Goal: Information Seeking & Learning: Check status

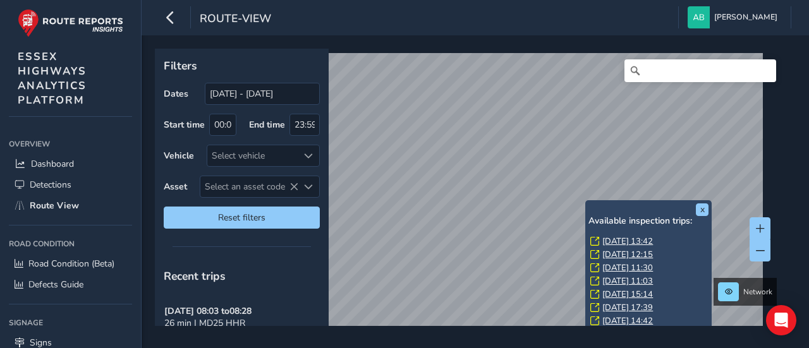
click at [617, 239] on link "[DATE] 13:42" at bounding box center [627, 241] width 51 height 11
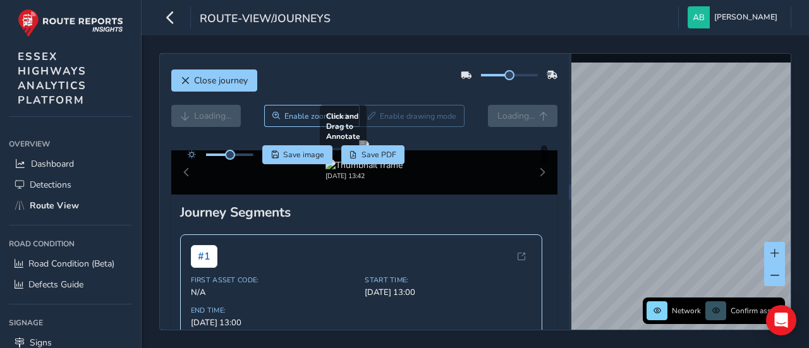
drag, startPoint x: 438, startPoint y: 225, endPoint x: 511, endPoint y: 223, distance: 72.7
click at [369, 150] on div at bounding box center [364, 145] width 10 height 10
drag, startPoint x: 230, startPoint y: 155, endPoint x: 248, endPoint y: 156, distance: 17.7
click at [248, 156] on span at bounding box center [248, 155] width 10 height 10
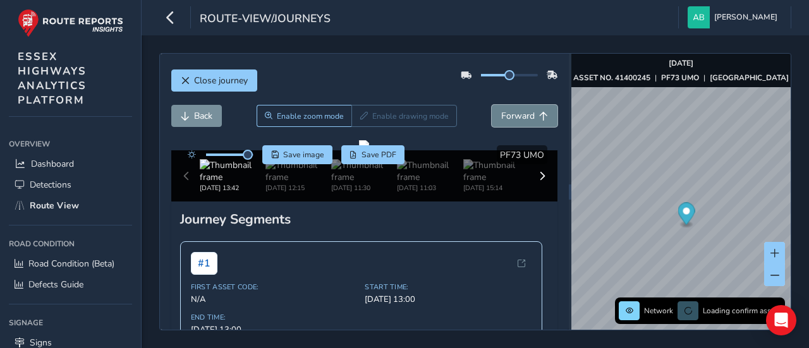
click at [508, 118] on span "Forward" at bounding box center [517, 116] width 33 height 12
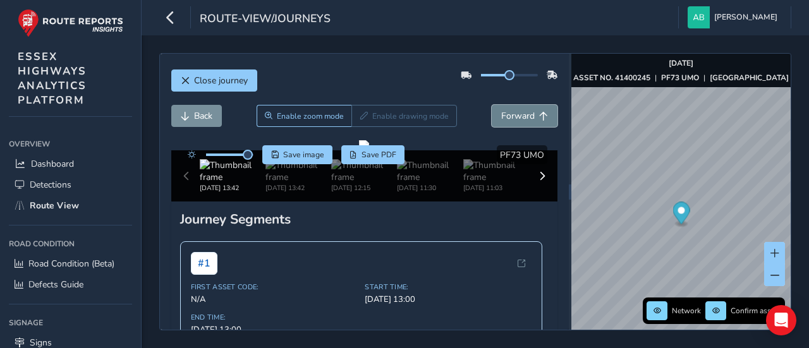
click at [508, 118] on span "Forward" at bounding box center [517, 116] width 33 height 12
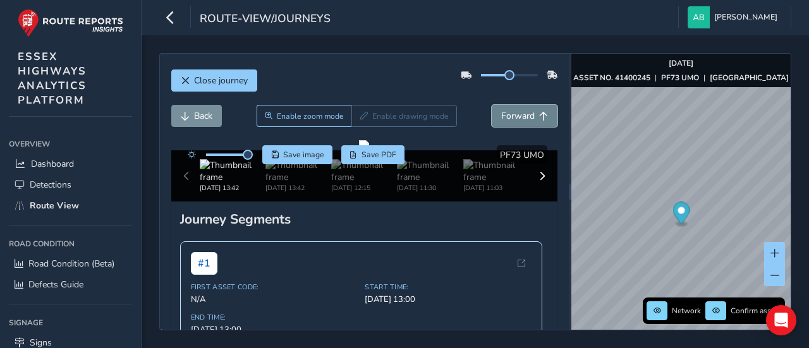
click at [508, 118] on span "Forward" at bounding box center [517, 116] width 33 height 12
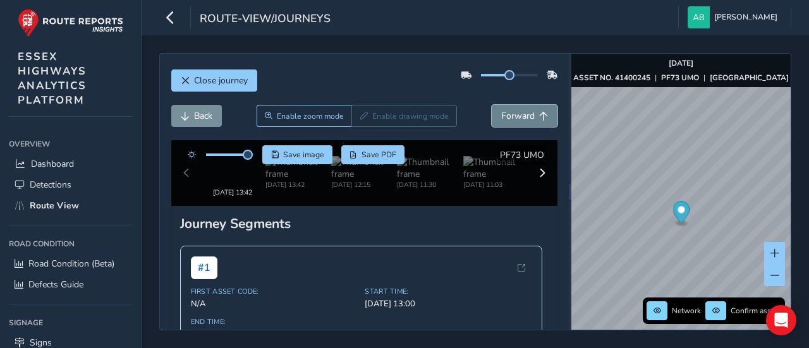
click at [508, 118] on span "Forward" at bounding box center [517, 116] width 33 height 12
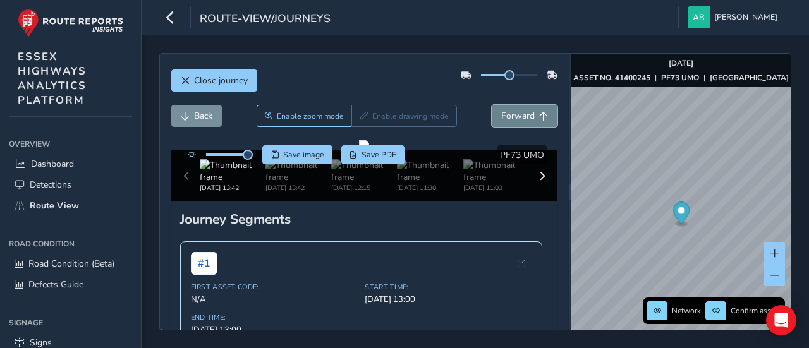
click at [508, 118] on span "Forward" at bounding box center [517, 116] width 33 height 12
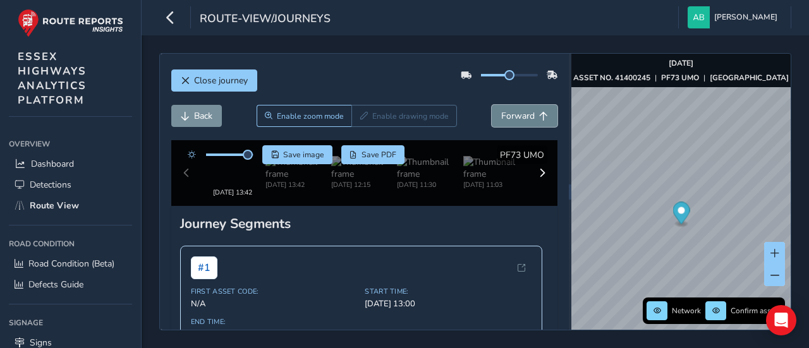
click at [508, 118] on span "Forward" at bounding box center [517, 116] width 33 height 12
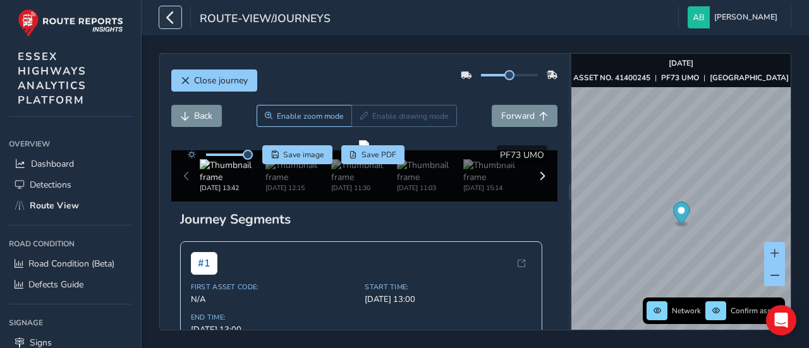
click at [170, 17] on icon "button" at bounding box center [170, 17] width 13 height 22
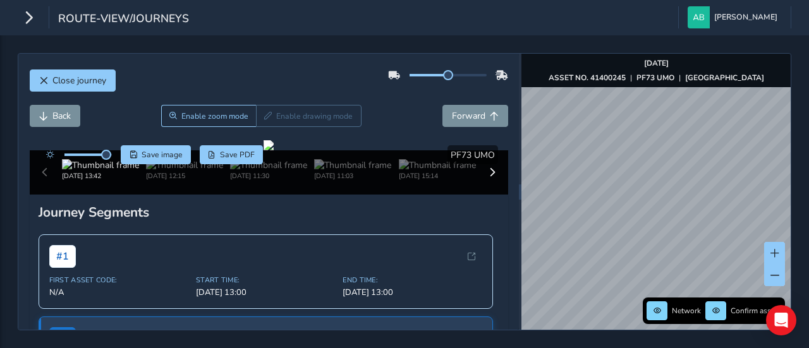
click at [804, 185] on div "Close journey Back Enable zoom mode Enable drawing mode Forward Click and Drag …" at bounding box center [404, 191] width 809 height 313
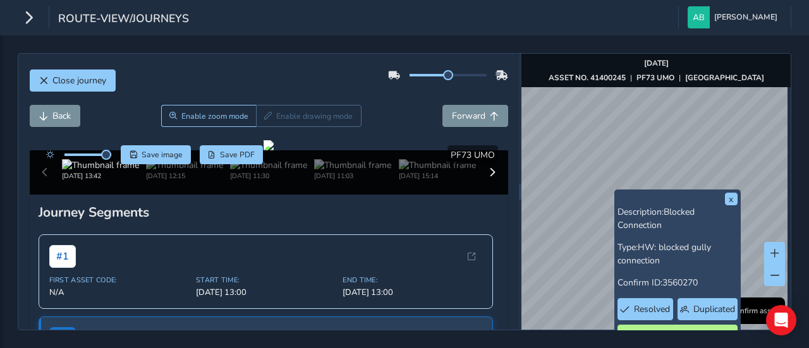
click at [738, 194] on div "x Description: Blocked Connection Type: HW: blocked gully connection Confirm ID…" at bounding box center [655, 192] width 269 height 276
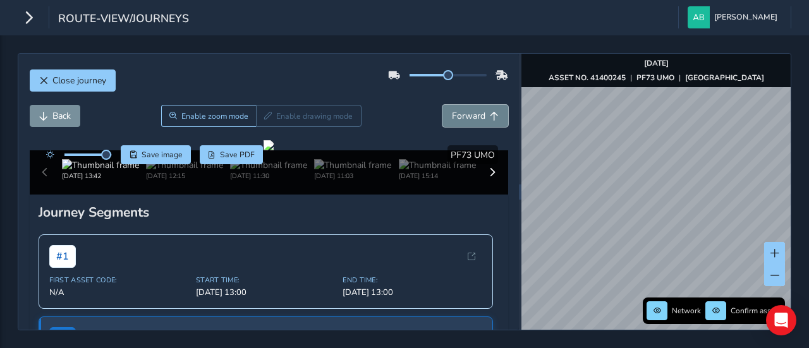
click at [455, 111] on span "Forward" at bounding box center [468, 116] width 33 height 12
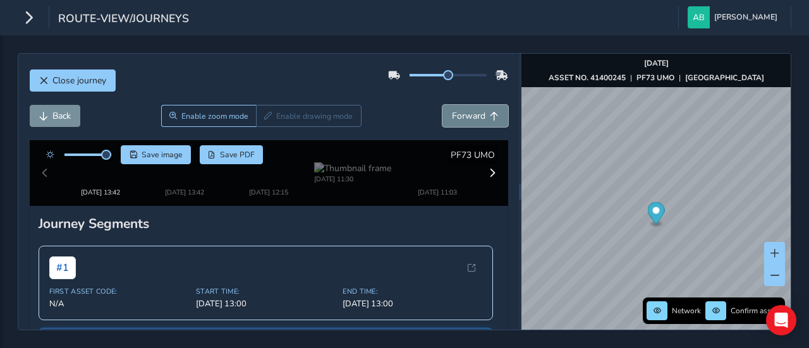
click at [455, 111] on span "Forward" at bounding box center [468, 116] width 33 height 12
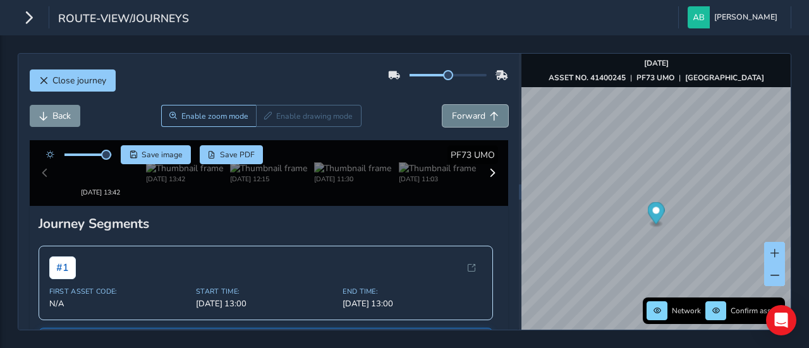
click at [455, 111] on span "Forward" at bounding box center [468, 116] width 33 height 12
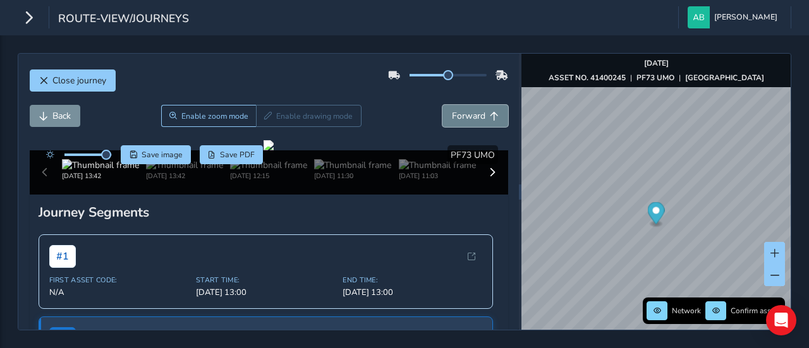
click at [455, 111] on span "Forward" at bounding box center [468, 116] width 33 height 12
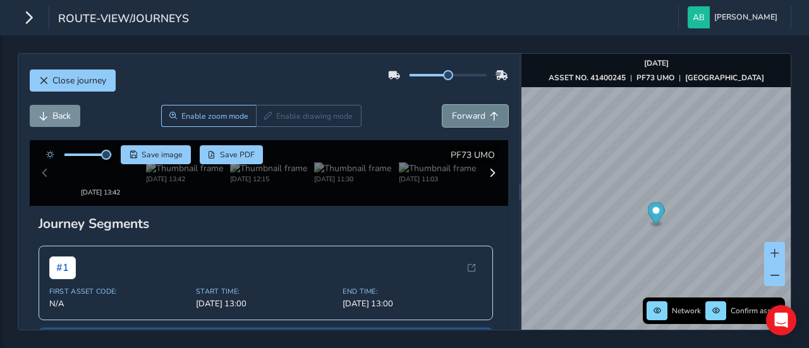
click at [455, 111] on span "Forward" at bounding box center [468, 116] width 33 height 12
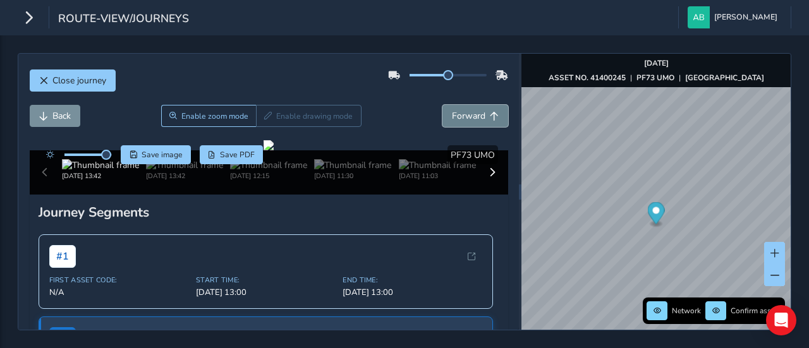
click at [455, 111] on span "Forward" at bounding box center [468, 116] width 33 height 12
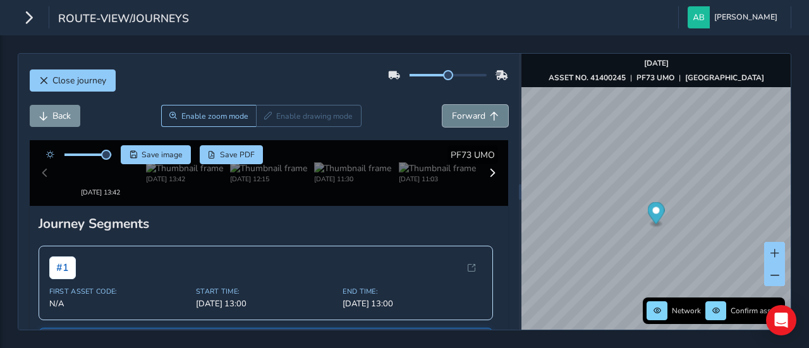
click at [455, 111] on span "Forward" at bounding box center [468, 116] width 33 height 12
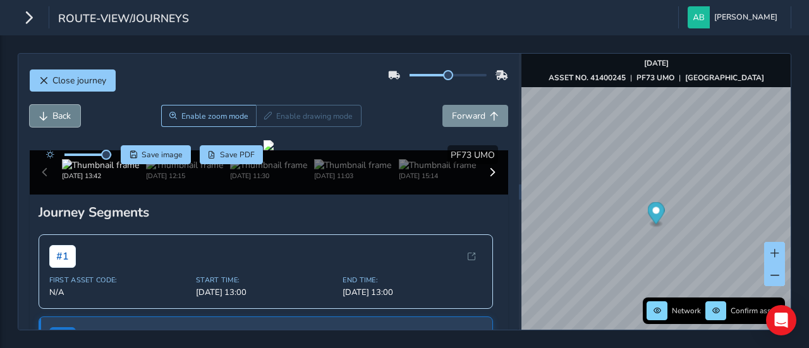
click at [48, 114] on button "Back" at bounding box center [55, 116] width 51 height 22
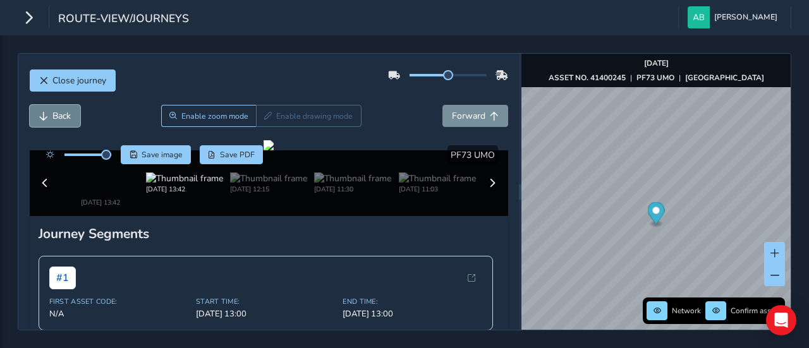
click at [48, 114] on button "Back" at bounding box center [55, 116] width 51 height 22
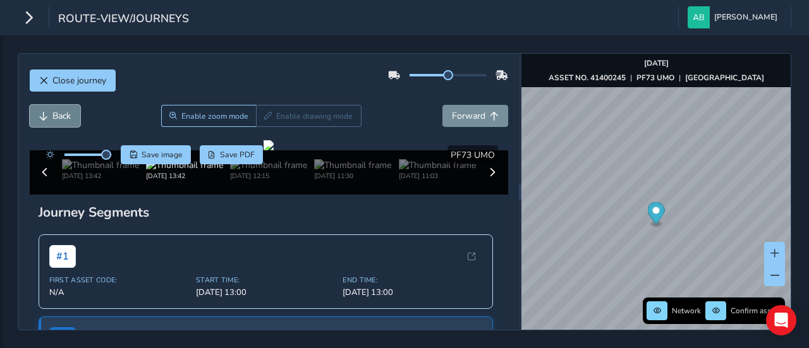
click at [48, 114] on button "Back" at bounding box center [55, 116] width 51 height 22
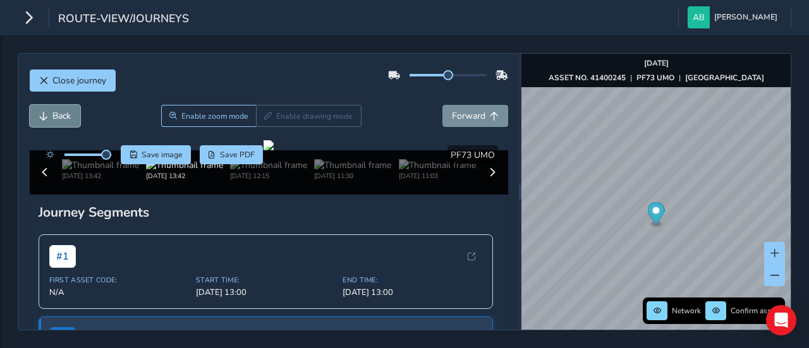
click at [48, 114] on button "Back" at bounding box center [55, 116] width 51 height 22
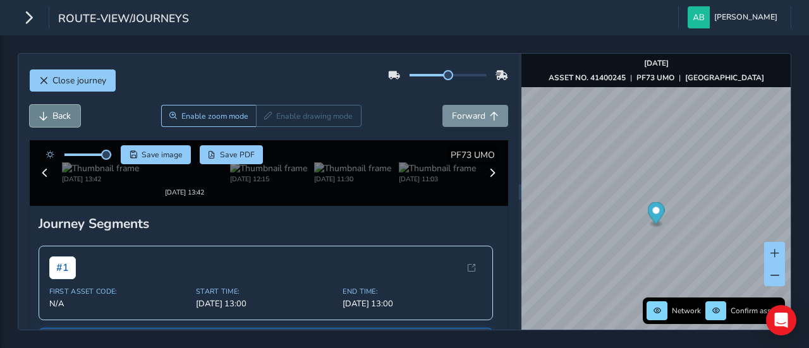
click at [48, 114] on button "Back" at bounding box center [55, 116] width 51 height 22
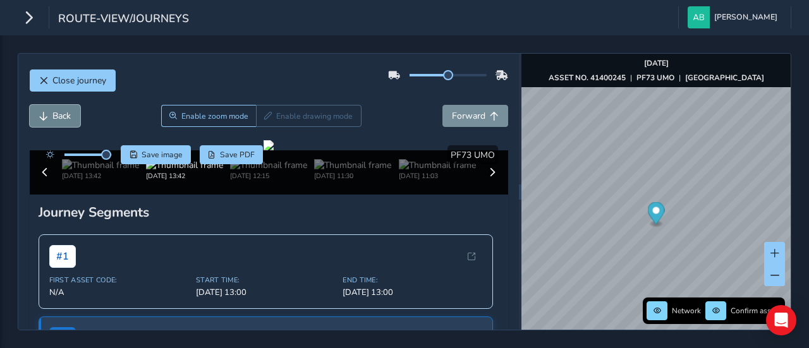
click at [48, 114] on button "Back" at bounding box center [55, 116] width 51 height 22
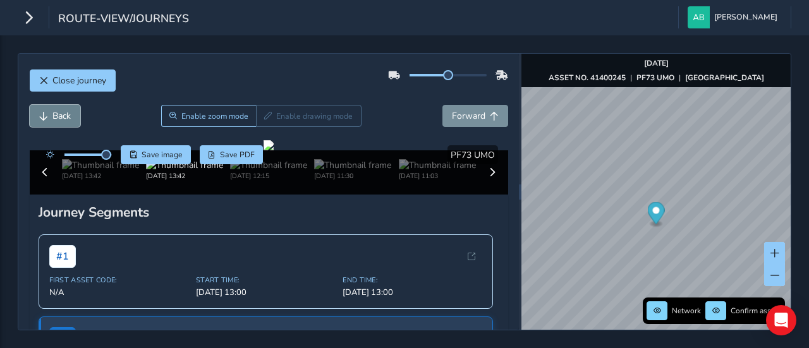
click at [48, 114] on button "Back" at bounding box center [55, 116] width 51 height 22
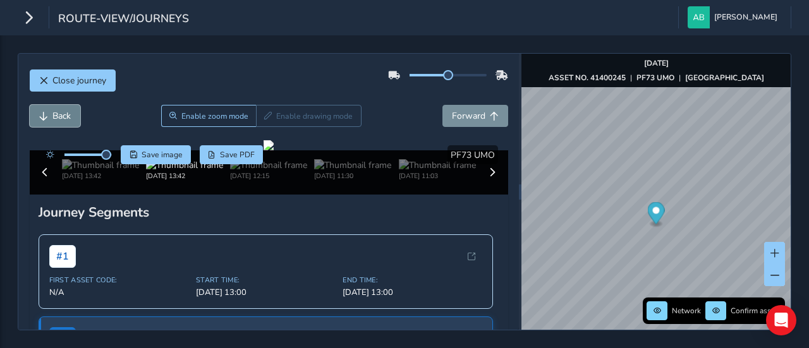
click at [48, 114] on button "Back" at bounding box center [55, 116] width 51 height 22
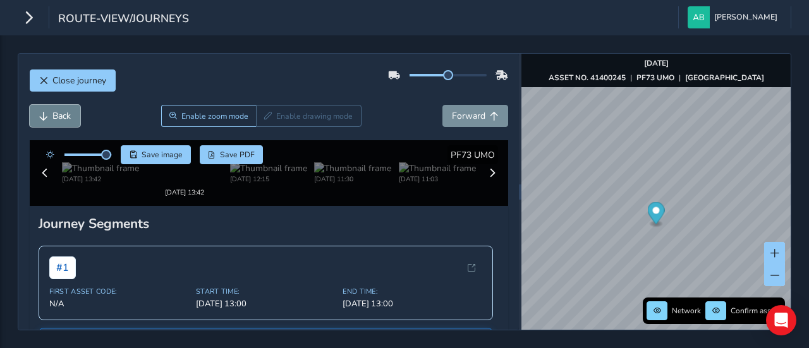
click at [48, 114] on button "Back" at bounding box center [55, 116] width 51 height 22
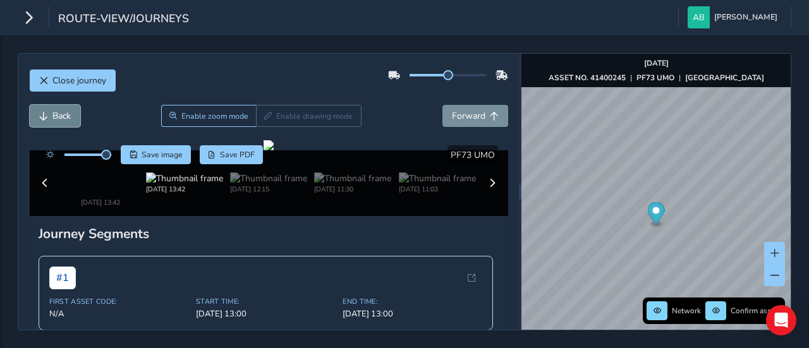
click at [48, 114] on button "Back" at bounding box center [55, 116] width 51 height 22
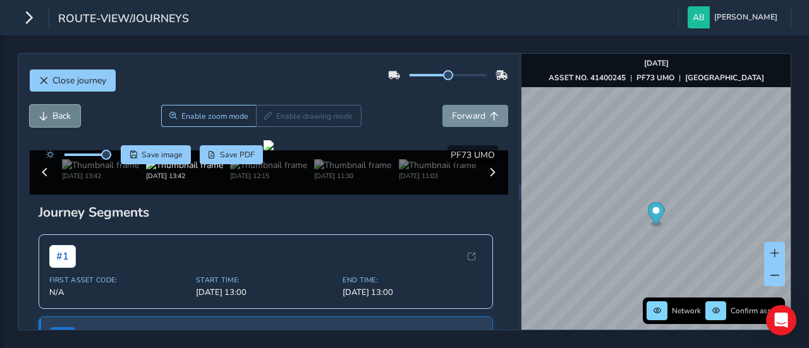
click at [48, 114] on button "Back" at bounding box center [55, 116] width 51 height 22
click at [463, 113] on span "Forward" at bounding box center [468, 116] width 33 height 12
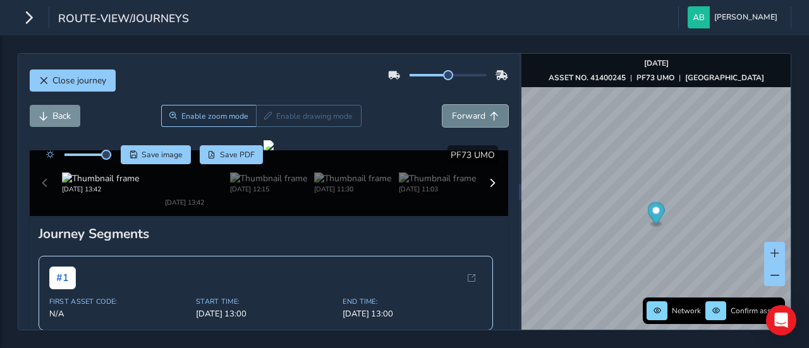
click at [463, 113] on span "Forward" at bounding box center [468, 116] width 33 height 12
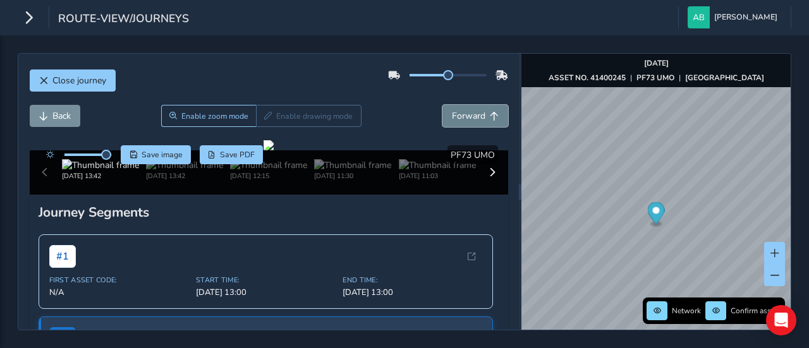
click at [463, 113] on span "Forward" at bounding box center [468, 116] width 33 height 12
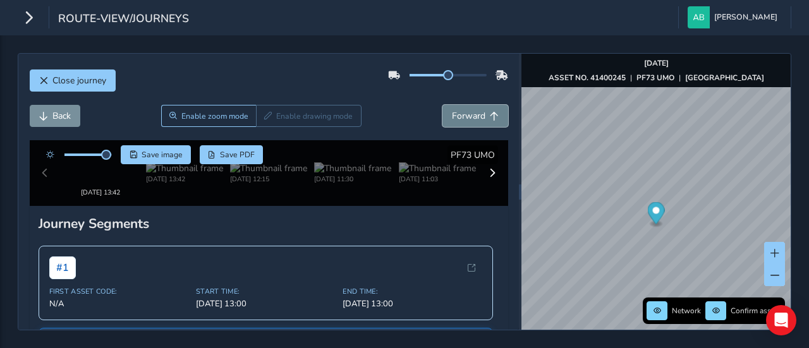
click at [463, 113] on span "Forward" at bounding box center [468, 116] width 33 height 12
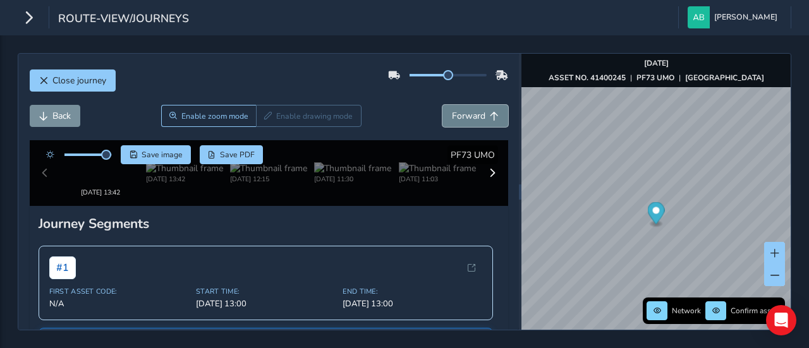
click at [463, 113] on span "Forward" at bounding box center [468, 116] width 33 height 12
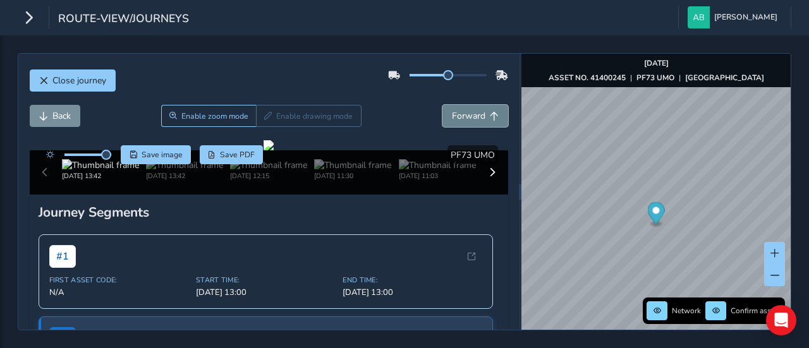
click at [463, 113] on span "Forward" at bounding box center [468, 116] width 33 height 12
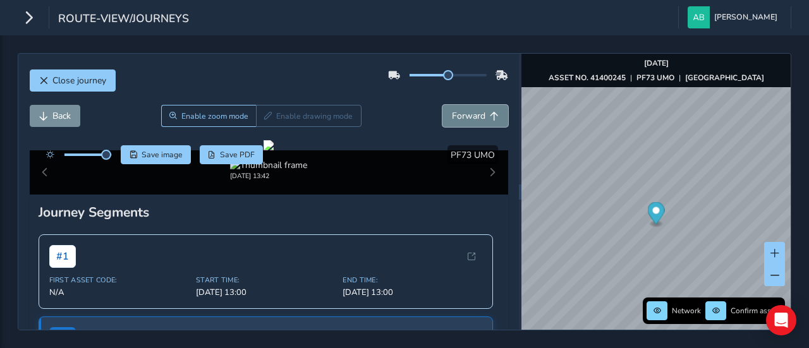
click at [463, 113] on span "Forward" at bounding box center [468, 116] width 33 height 12
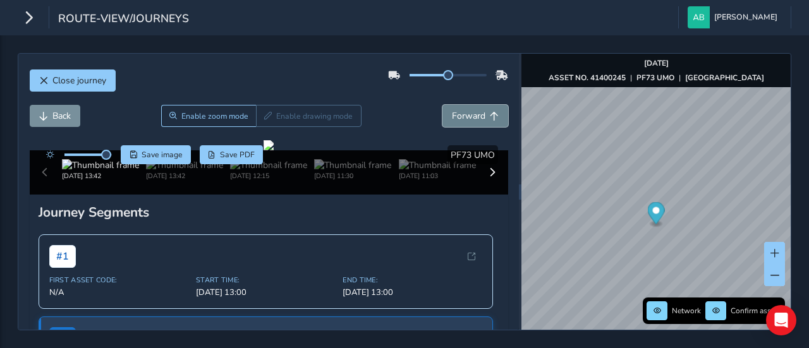
click at [463, 113] on span "Forward" at bounding box center [468, 116] width 33 height 12
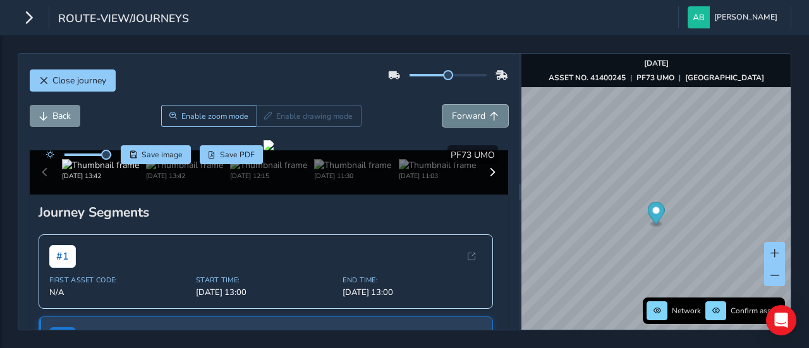
click at [463, 113] on span "Forward" at bounding box center [468, 116] width 33 height 12
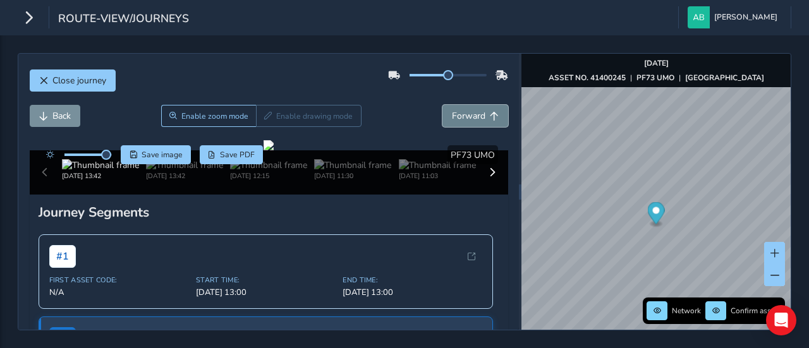
click at [463, 113] on span "Forward" at bounding box center [468, 116] width 33 height 12
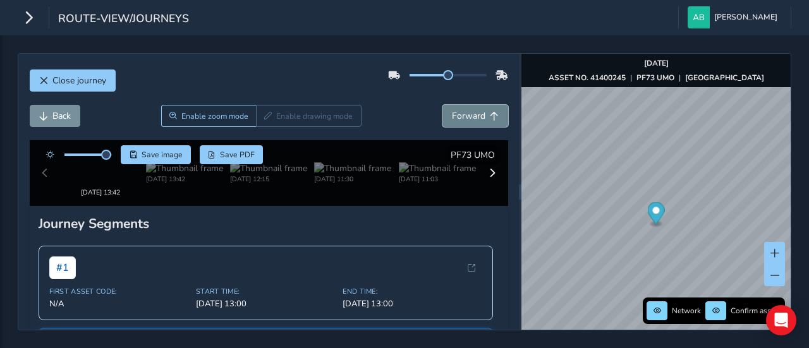
click at [463, 113] on span "Forward" at bounding box center [468, 116] width 33 height 12
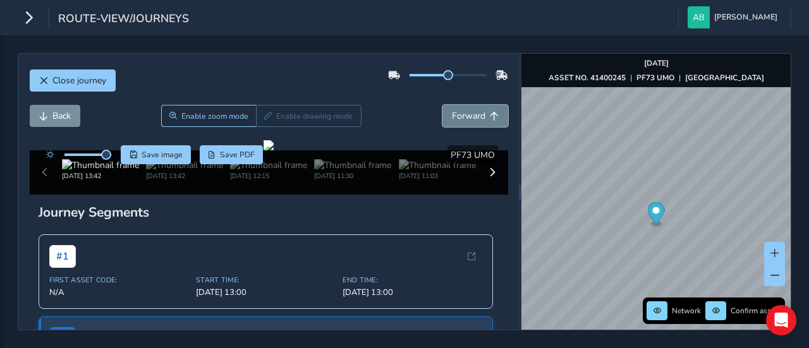
click at [463, 113] on span "Forward" at bounding box center [468, 116] width 33 height 12
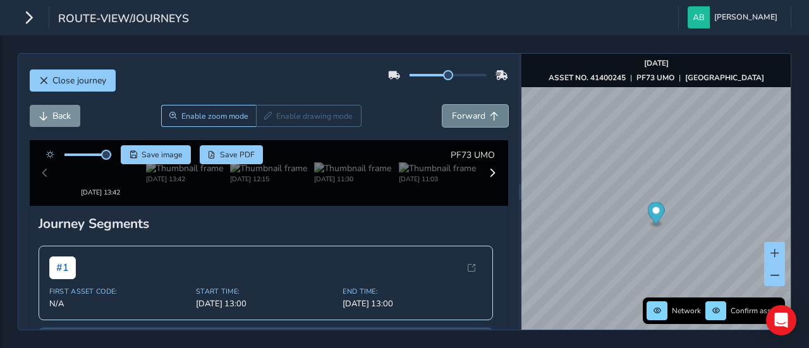
click at [463, 113] on span "Forward" at bounding box center [468, 116] width 33 height 12
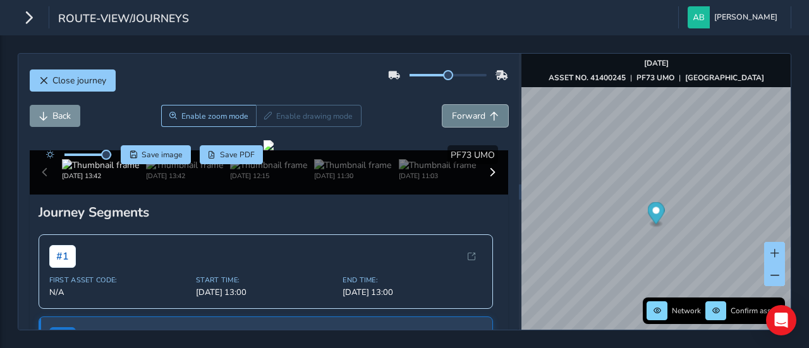
click at [463, 113] on span "Forward" at bounding box center [468, 116] width 33 height 12
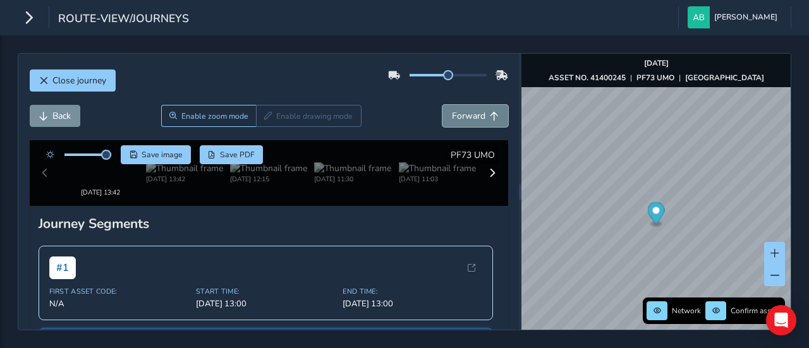
click at [463, 113] on span "Forward" at bounding box center [468, 116] width 33 height 12
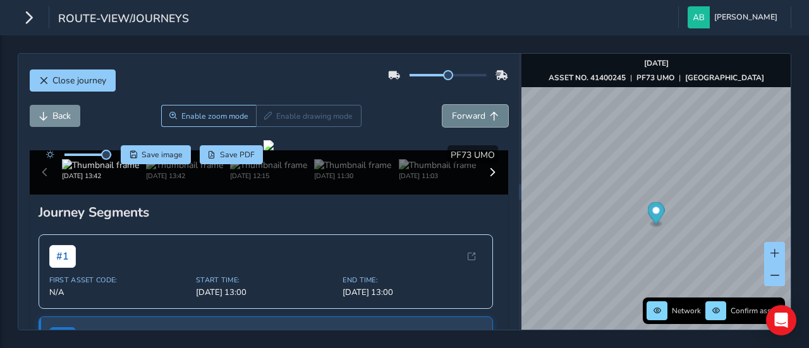
click at [463, 113] on span "Forward" at bounding box center [468, 116] width 33 height 12
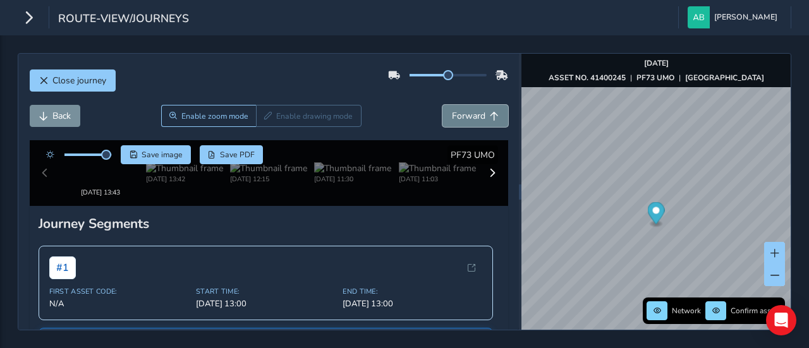
click at [463, 113] on span "Forward" at bounding box center [468, 116] width 33 height 12
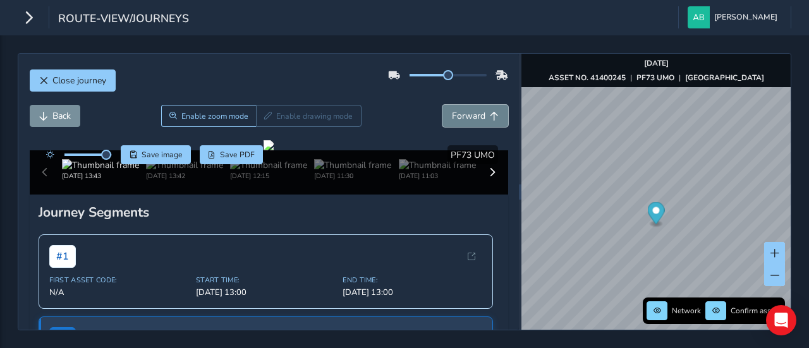
click at [463, 113] on span "Forward" at bounding box center [468, 116] width 33 height 12
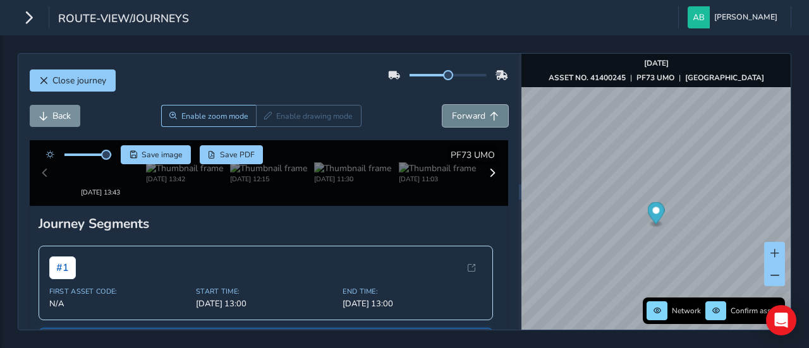
click at [463, 113] on span "Forward" at bounding box center [468, 116] width 33 height 12
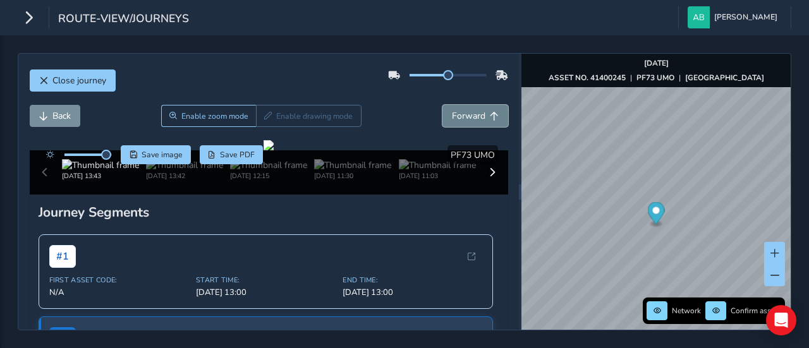
click at [463, 113] on span "Forward" at bounding box center [468, 116] width 33 height 12
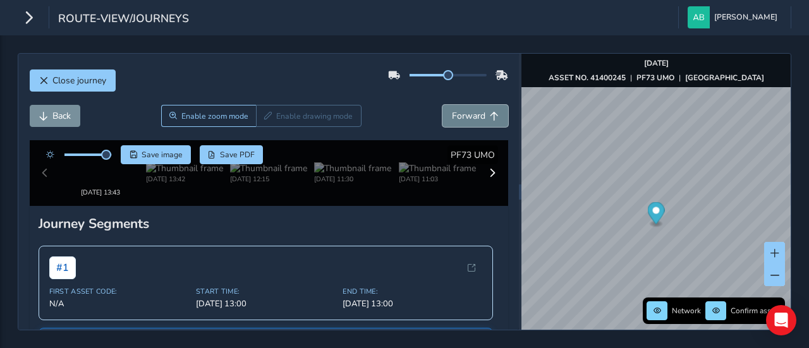
click at [463, 113] on span "Forward" at bounding box center [468, 116] width 33 height 12
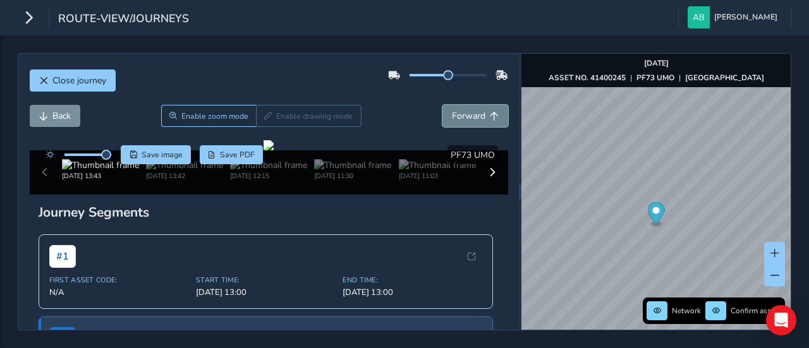
click at [463, 113] on span "Forward" at bounding box center [468, 116] width 33 height 12
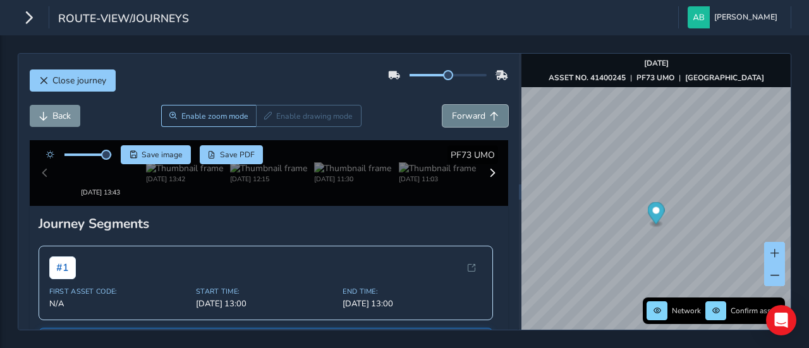
click at [463, 113] on span "Forward" at bounding box center [468, 116] width 33 height 12
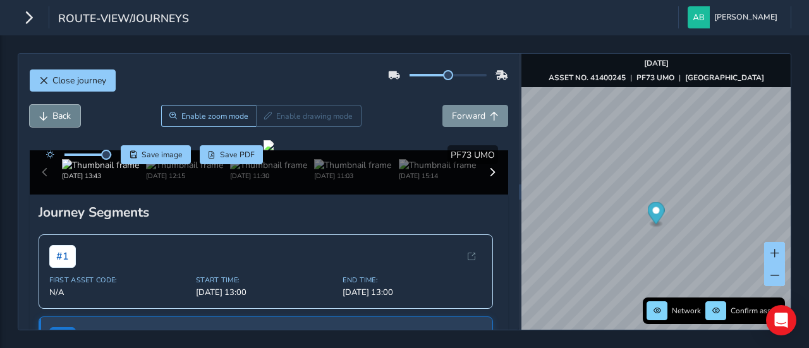
click at [68, 113] on span "Back" at bounding box center [61, 116] width 18 height 12
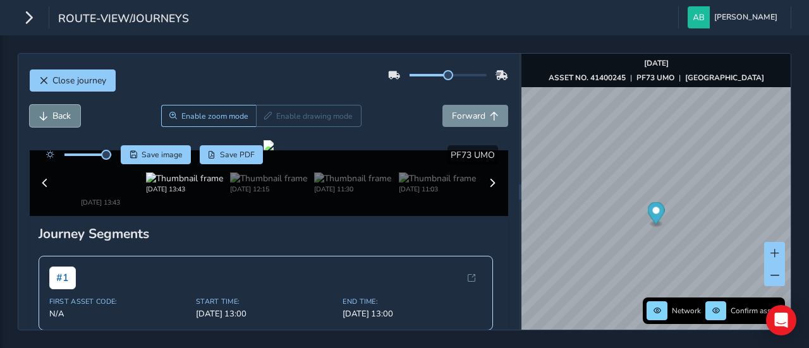
click at [68, 113] on span "Back" at bounding box center [61, 116] width 18 height 12
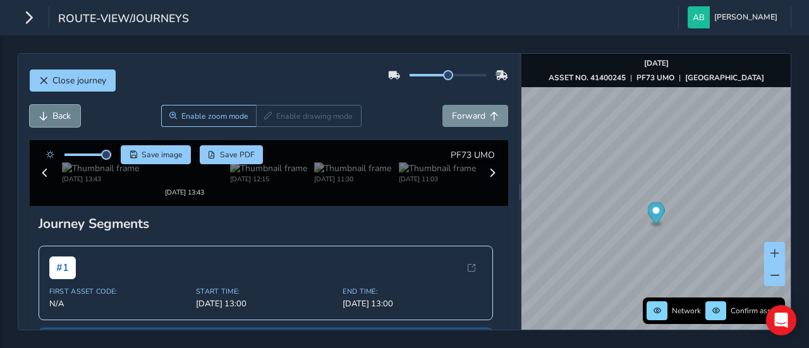
click at [68, 113] on span "Back" at bounding box center [61, 116] width 18 height 12
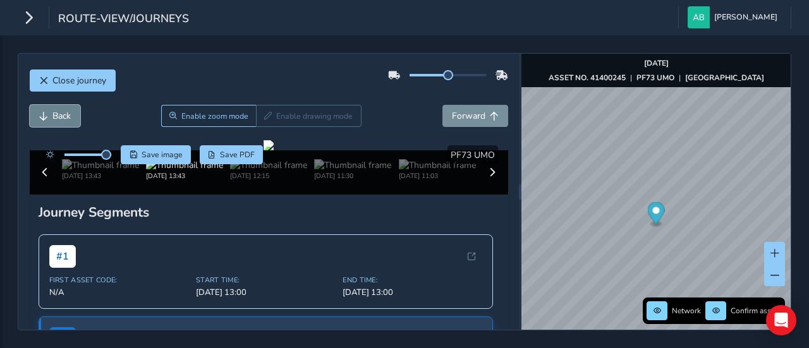
click at [68, 113] on span "Back" at bounding box center [61, 116] width 18 height 12
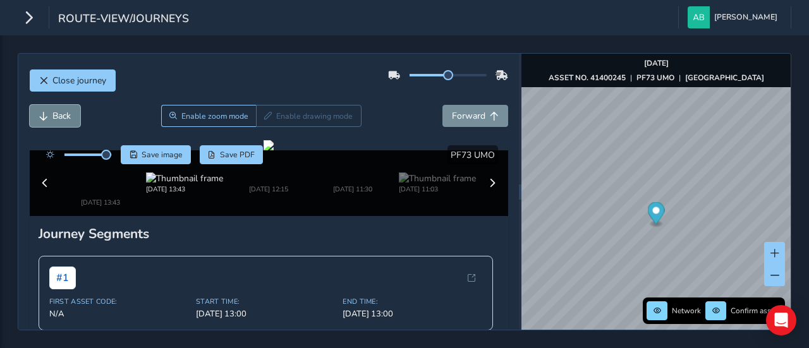
click at [68, 113] on span "Back" at bounding box center [61, 116] width 18 height 12
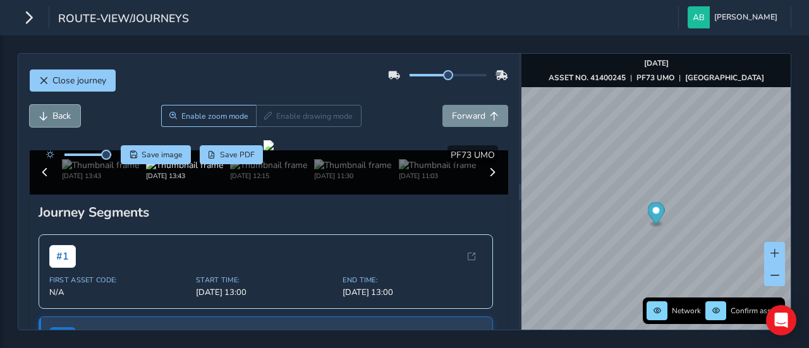
click at [68, 113] on span "Back" at bounding box center [61, 116] width 18 height 12
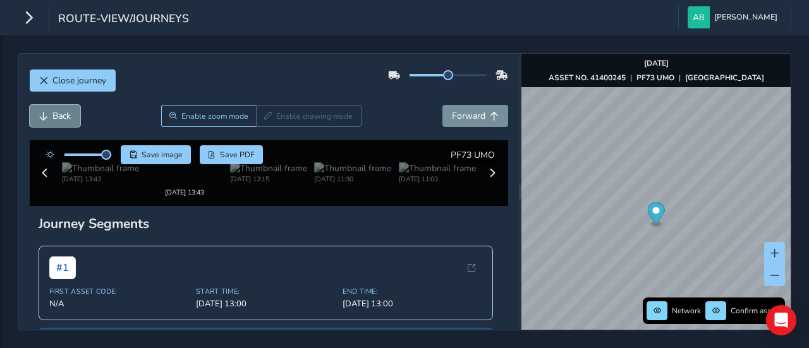
click at [68, 113] on span "Back" at bounding box center [61, 116] width 18 height 12
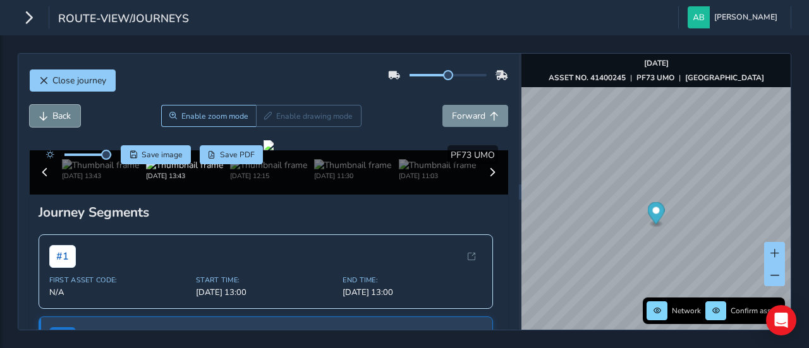
click at [68, 113] on span "Back" at bounding box center [61, 116] width 18 height 12
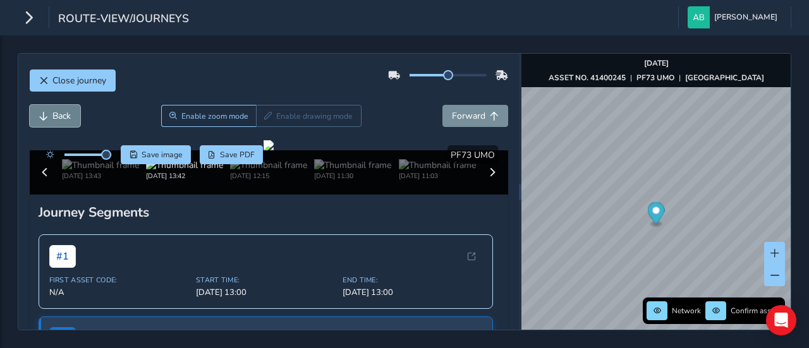
click at [68, 113] on span "Back" at bounding box center [61, 116] width 18 height 12
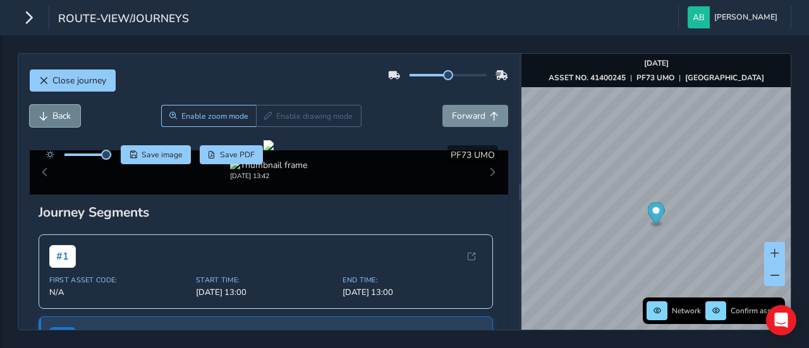
click at [68, 113] on span "Back" at bounding box center [61, 116] width 18 height 12
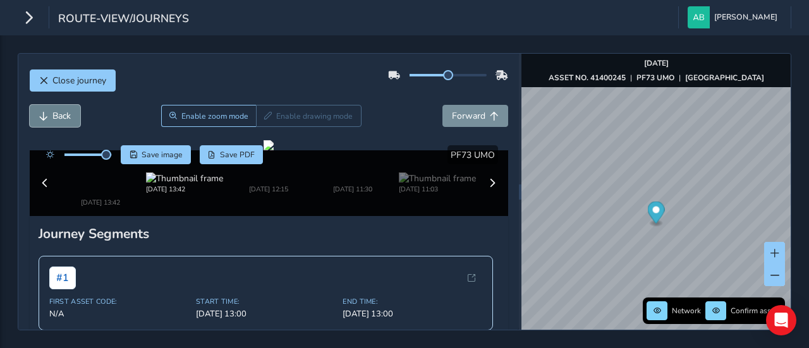
click at [68, 113] on span "Back" at bounding box center [61, 116] width 18 height 12
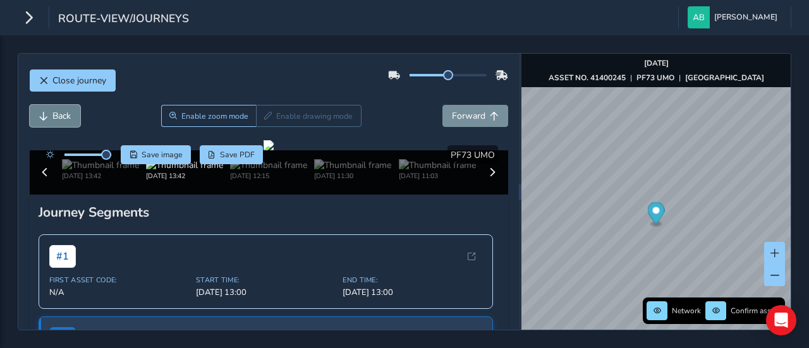
click at [68, 113] on span "Back" at bounding box center [61, 116] width 18 height 12
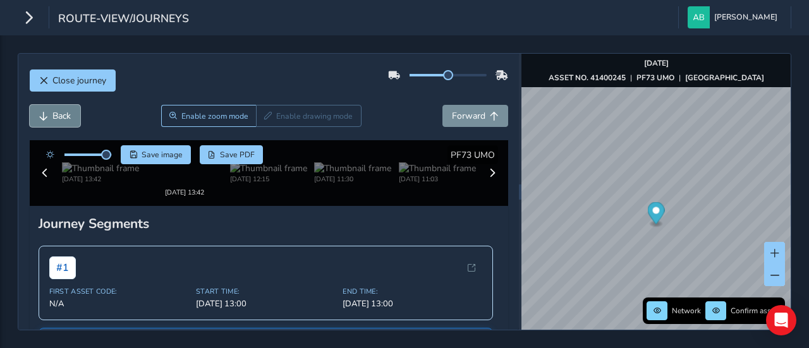
click at [68, 113] on span "Back" at bounding box center [61, 116] width 18 height 12
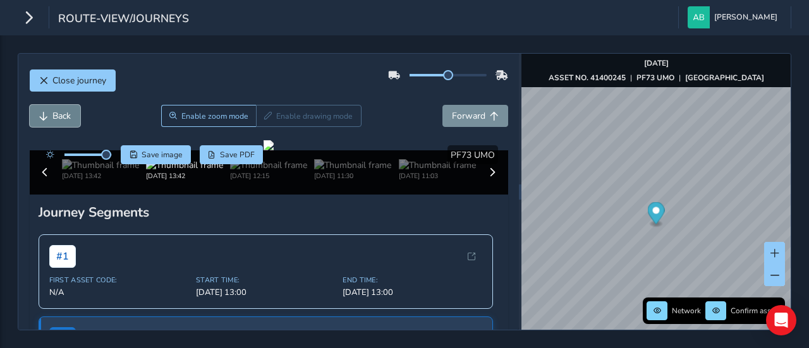
click at [68, 113] on span "Back" at bounding box center [61, 116] width 18 height 12
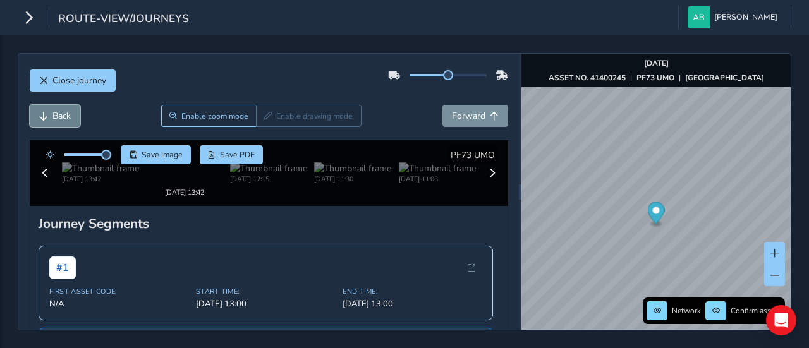
click at [68, 113] on span "Back" at bounding box center [61, 116] width 18 height 12
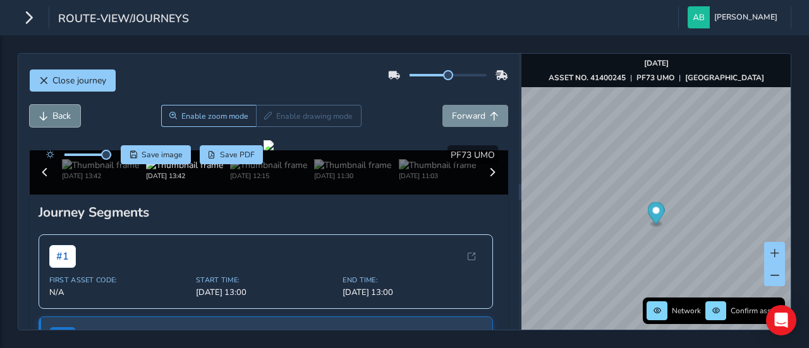
click at [68, 113] on span "Back" at bounding box center [61, 116] width 18 height 12
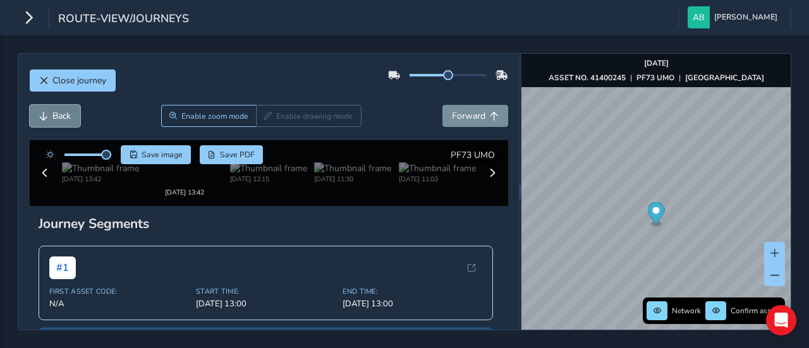
click at [68, 113] on span "Back" at bounding box center [61, 116] width 18 height 12
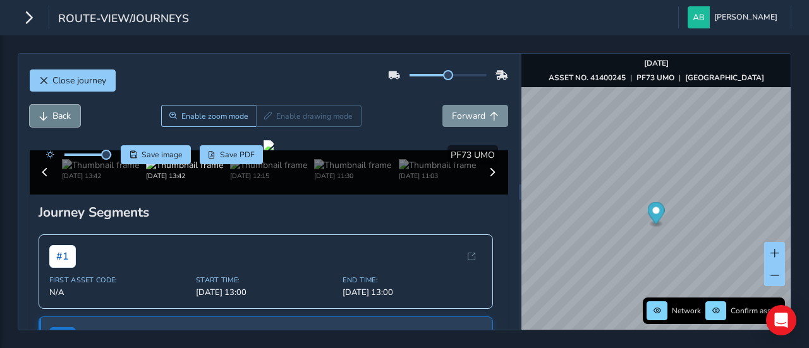
click at [68, 113] on span "Back" at bounding box center [61, 116] width 18 height 12
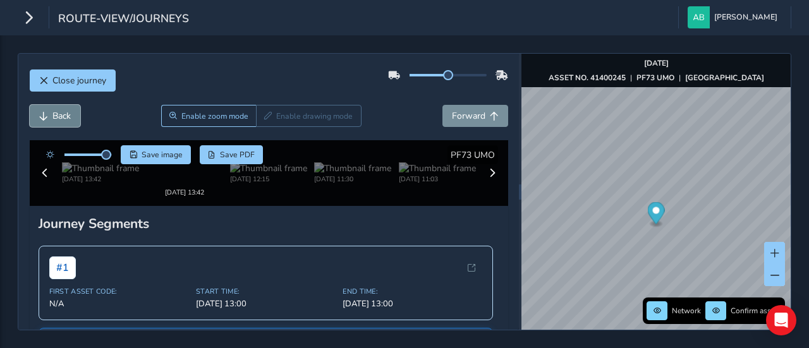
click at [68, 113] on span "Back" at bounding box center [61, 116] width 18 height 12
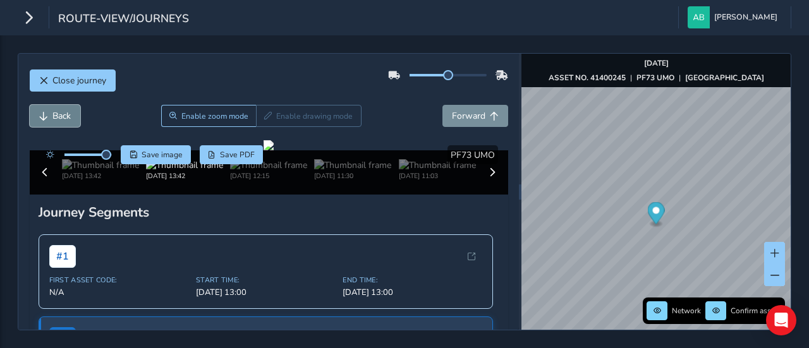
click at [68, 113] on span "Back" at bounding box center [61, 116] width 18 height 12
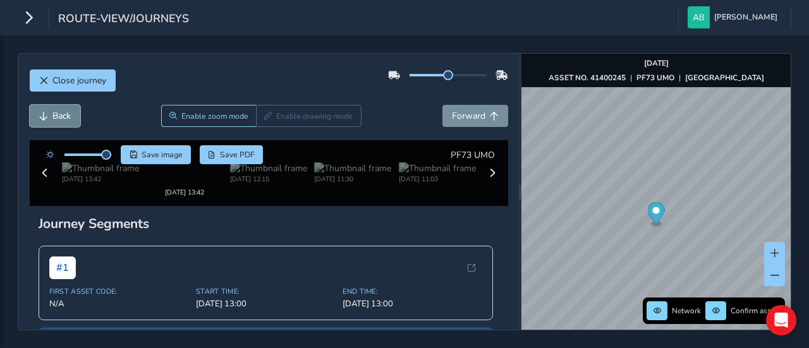
click at [68, 113] on span "Back" at bounding box center [61, 116] width 18 height 12
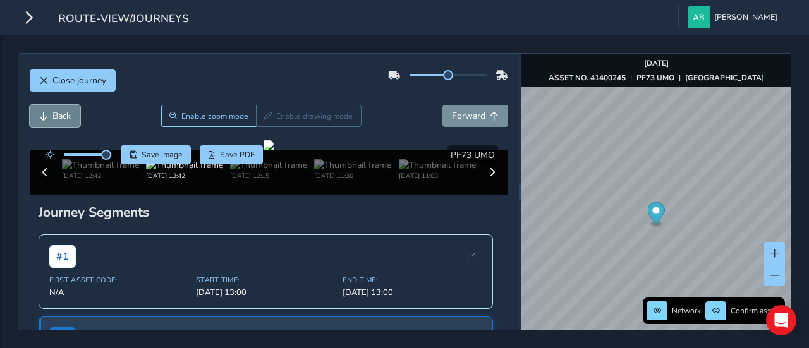
click at [68, 113] on span "Back" at bounding box center [61, 116] width 18 height 12
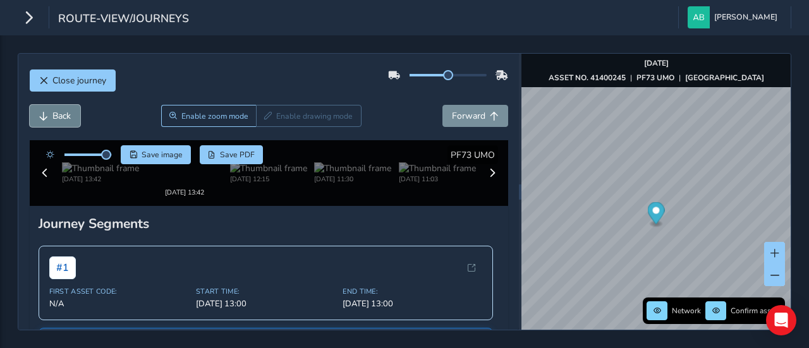
click at [68, 113] on span "Back" at bounding box center [61, 116] width 18 height 12
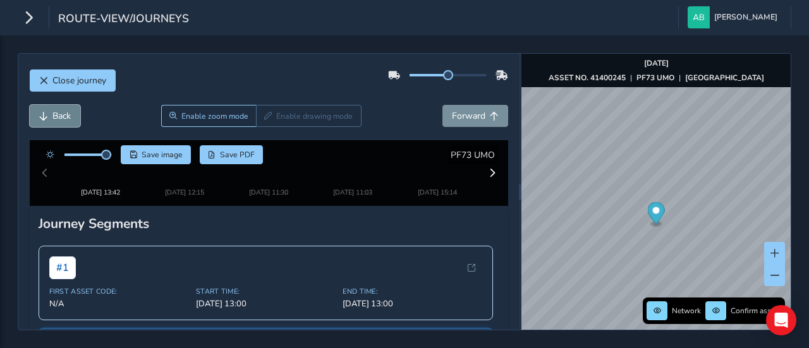
click at [68, 113] on span "Back" at bounding box center [61, 116] width 18 height 12
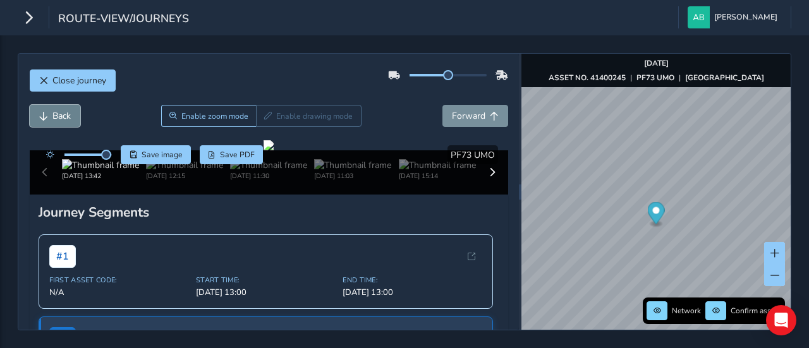
click at [68, 113] on span "Back" at bounding box center [61, 116] width 18 height 12
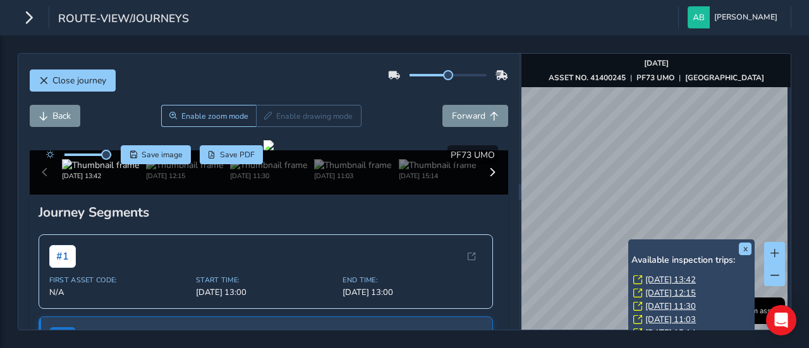
click at [754, 242] on div "x Available inspection trips: [GEOGRAPHIC_DATA][DATE] 13:42 [DATE] 12:15 [DATE]…" at bounding box center [691, 304] width 126 height 130
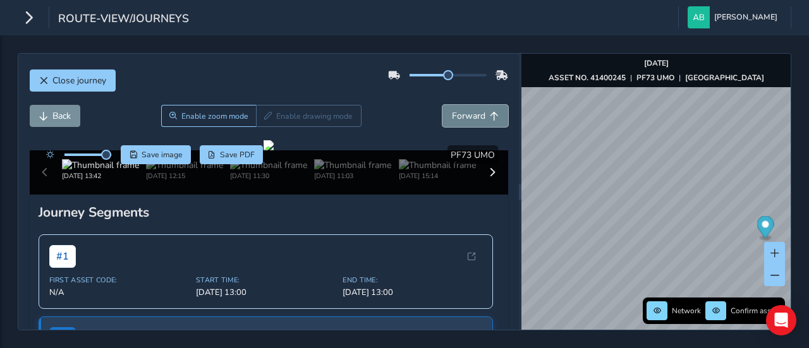
click at [459, 116] on span "Forward" at bounding box center [468, 116] width 33 height 12
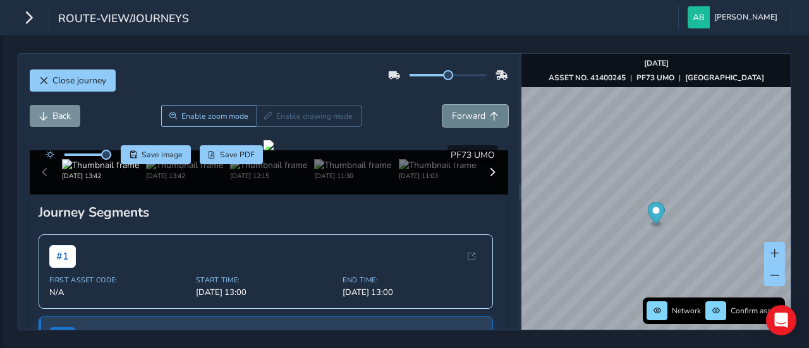
click at [459, 116] on span "Forward" at bounding box center [468, 116] width 33 height 12
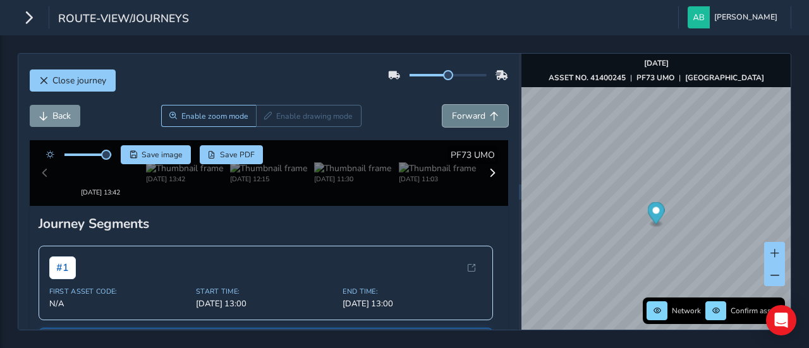
click at [459, 116] on span "Forward" at bounding box center [468, 116] width 33 height 12
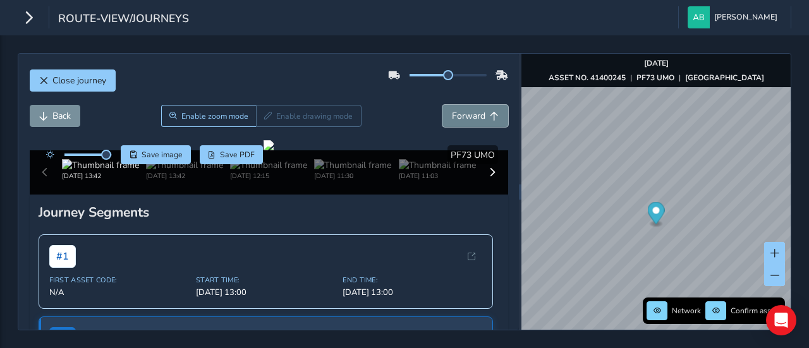
click at [459, 116] on span "Forward" at bounding box center [468, 116] width 33 height 12
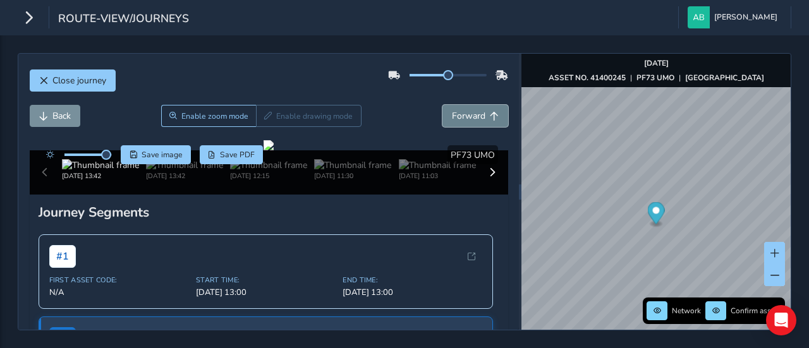
click at [459, 116] on span "Forward" at bounding box center [468, 116] width 33 height 12
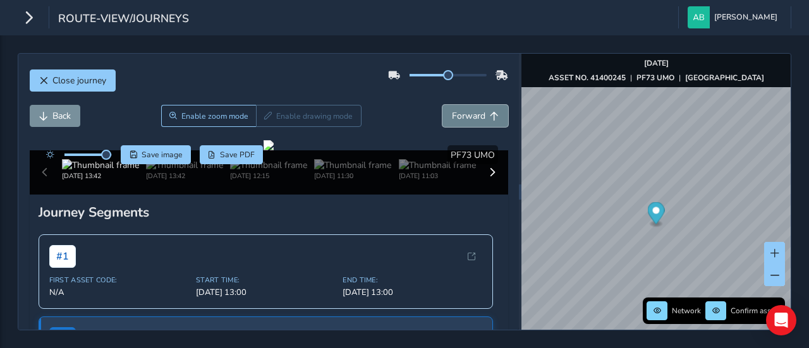
click at [459, 116] on span "Forward" at bounding box center [468, 116] width 33 height 12
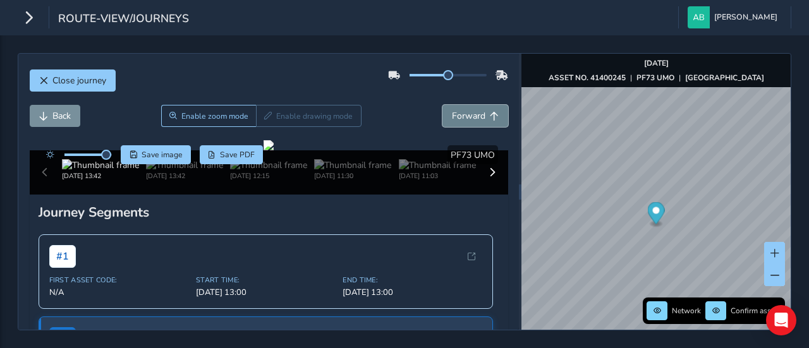
click at [459, 116] on span "Forward" at bounding box center [468, 116] width 33 height 12
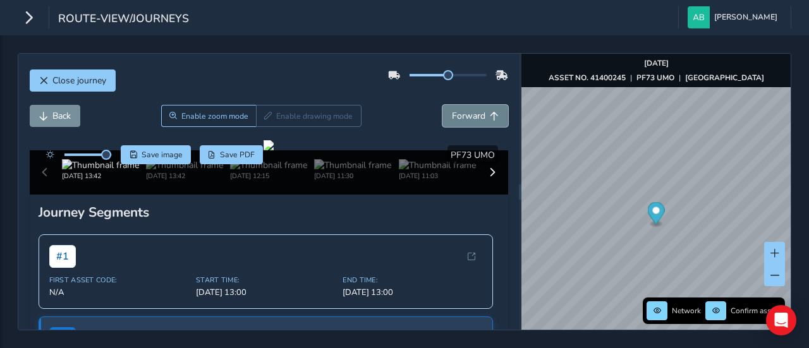
click at [459, 116] on span "Forward" at bounding box center [468, 116] width 33 height 12
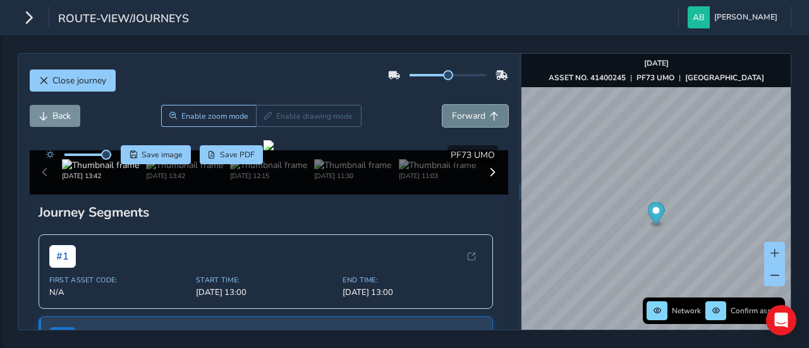
click at [459, 116] on span "Forward" at bounding box center [468, 116] width 33 height 12
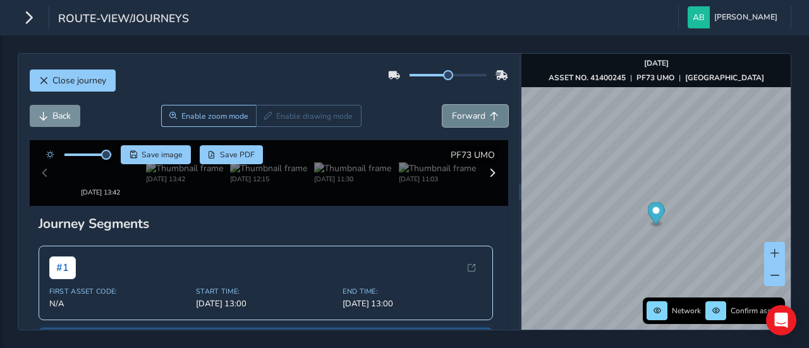
click at [459, 116] on span "Forward" at bounding box center [468, 116] width 33 height 12
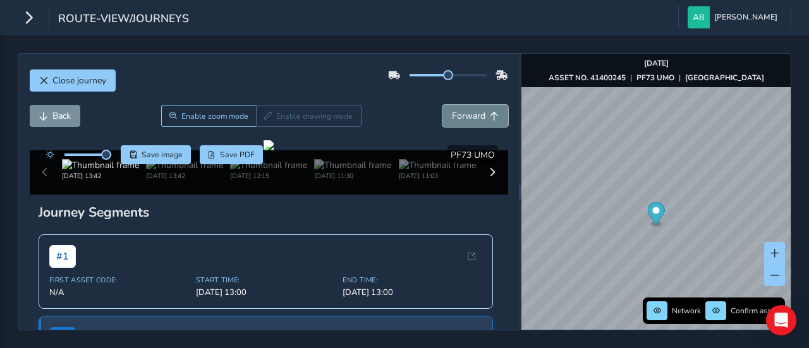
click at [459, 116] on span "Forward" at bounding box center [468, 116] width 33 height 12
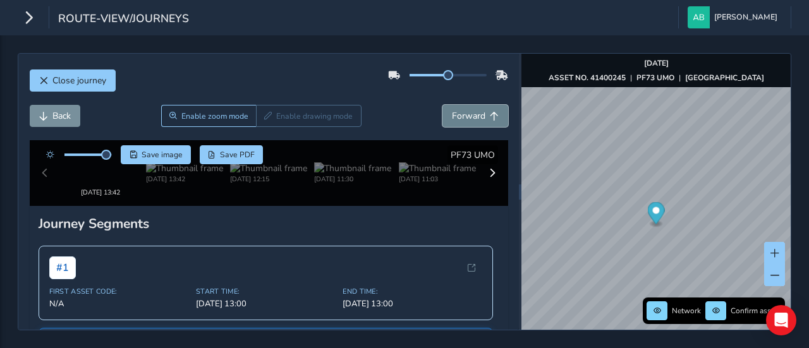
click at [459, 116] on span "Forward" at bounding box center [468, 116] width 33 height 12
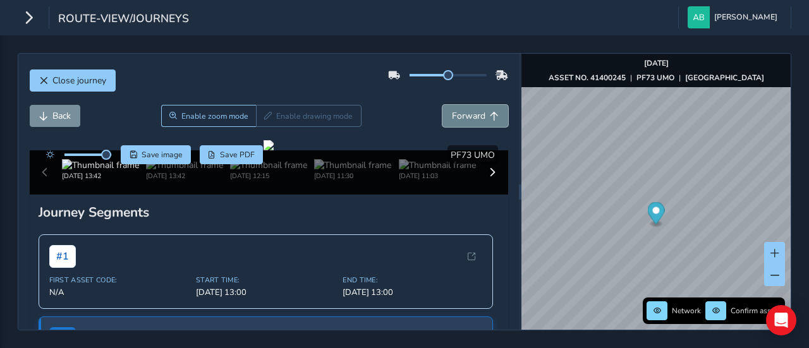
click at [459, 116] on span "Forward" at bounding box center [468, 116] width 33 height 12
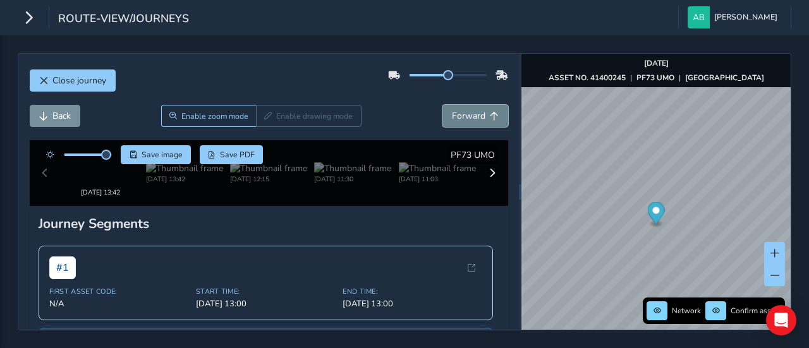
click at [459, 116] on span "Forward" at bounding box center [468, 116] width 33 height 12
click at [459, 115] on span "Forward" at bounding box center [468, 116] width 33 height 12
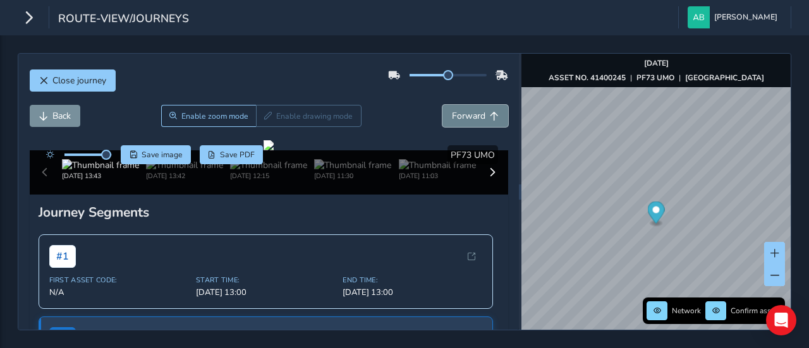
click at [459, 115] on span "Forward" at bounding box center [468, 116] width 33 height 12
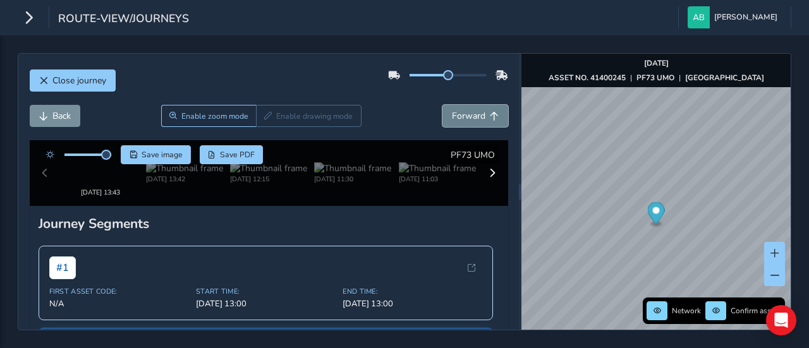
click at [459, 115] on span "Forward" at bounding box center [468, 116] width 33 height 12
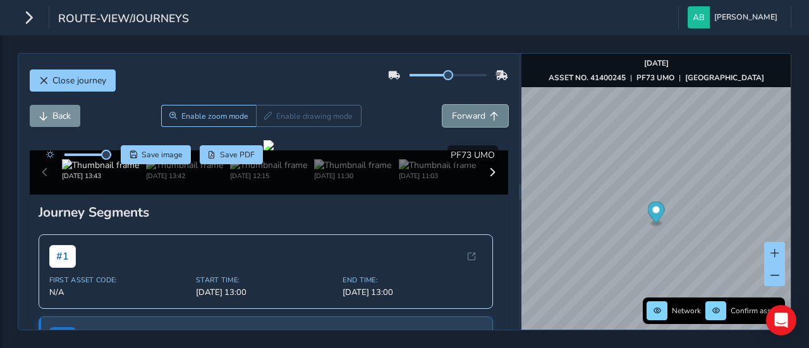
click at [459, 115] on span "Forward" at bounding box center [468, 116] width 33 height 12
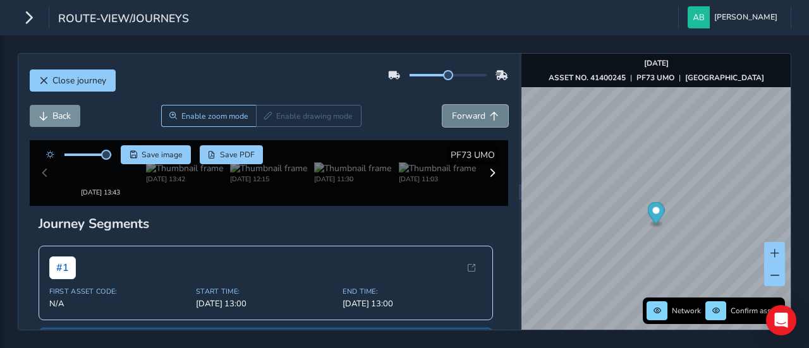
click at [458, 114] on span "Forward" at bounding box center [468, 116] width 33 height 12
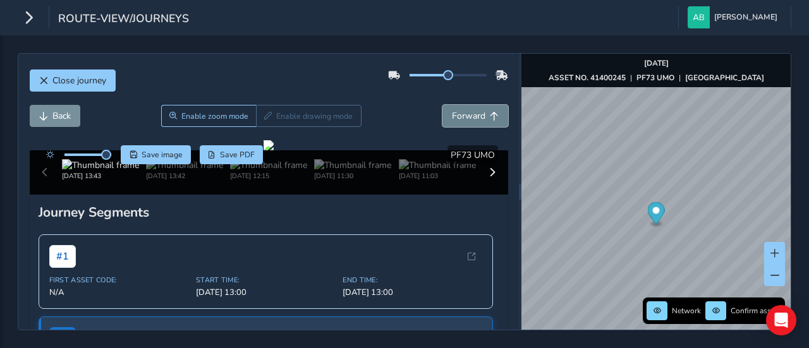
click at [458, 114] on span "Forward" at bounding box center [468, 116] width 33 height 12
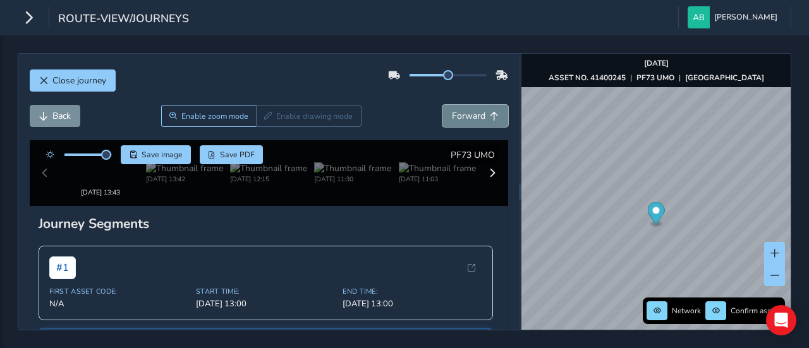
click at [457, 114] on span "Forward" at bounding box center [468, 116] width 33 height 12
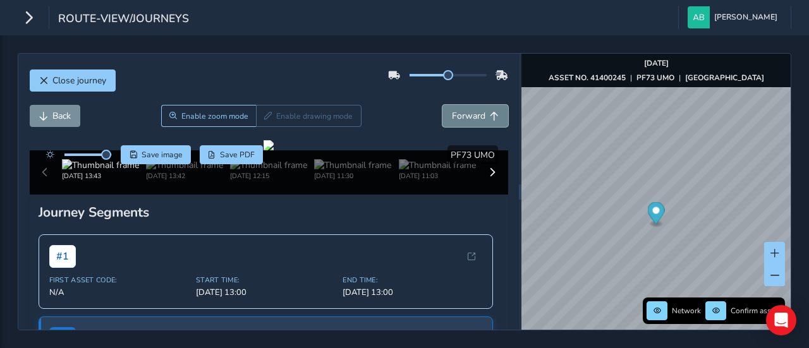
click at [457, 114] on span "Forward" at bounding box center [468, 116] width 33 height 12
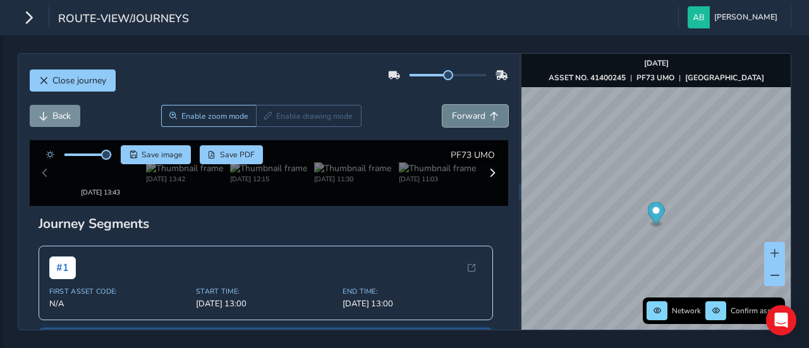
click at [457, 115] on span "Forward" at bounding box center [468, 116] width 33 height 12
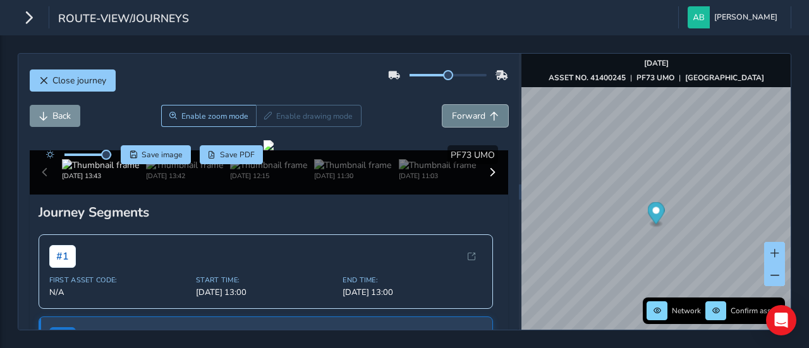
click at [457, 115] on span "Forward" at bounding box center [468, 116] width 33 height 12
click at [457, 116] on span "Forward" at bounding box center [468, 116] width 33 height 12
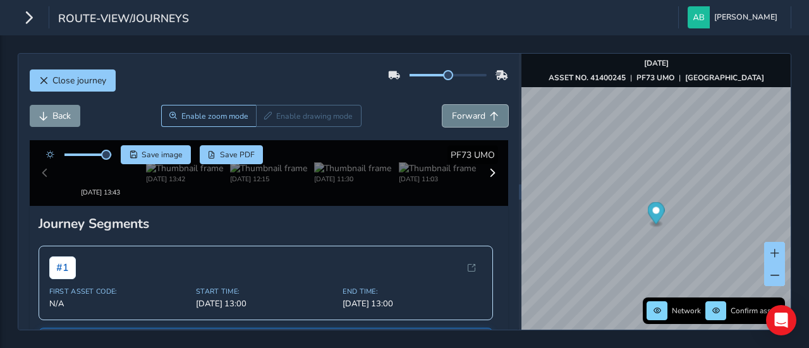
click at [457, 116] on span "Forward" at bounding box center [468, 116] width 33 height 12
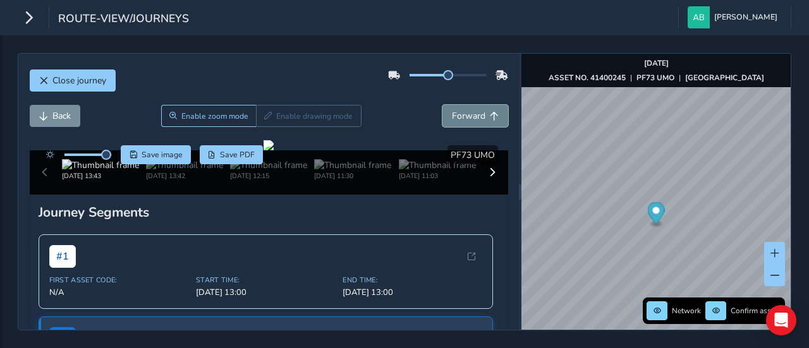
click at [457, 116] on span "Forward" at bounding box center [468, 116] width 33 height 12
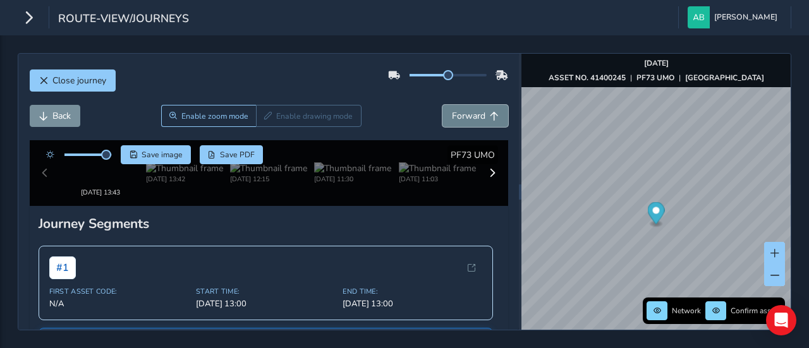
click at [457, 116] on span "Forward" at bounding box center [468, 116] width 33 height 12
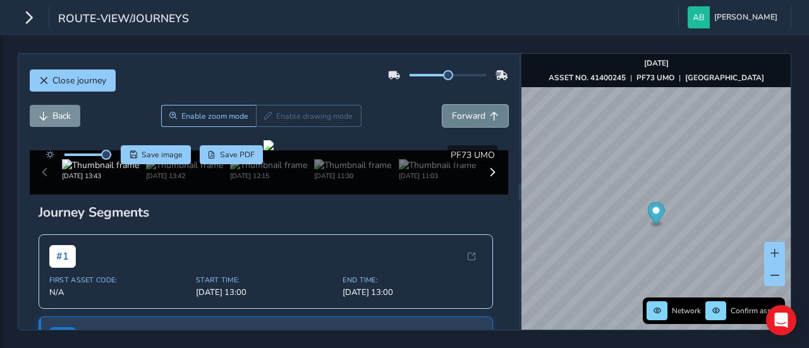
click at [457, 116] on span "Forward" at bounding box center [468, 116] width 33 height 12
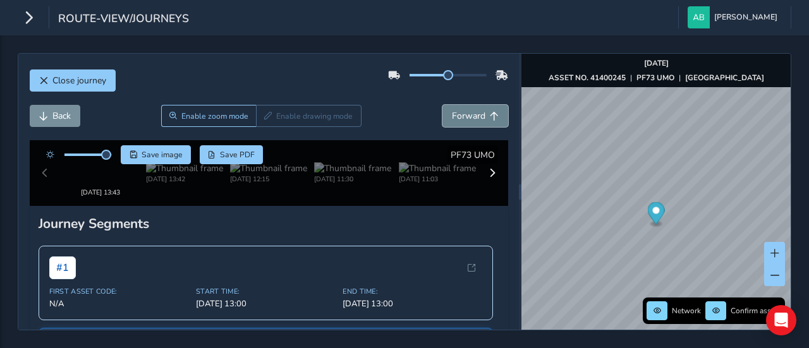
click at [457, 116] on span "Forward" at bounding box center [468, 116] width 33 height 12
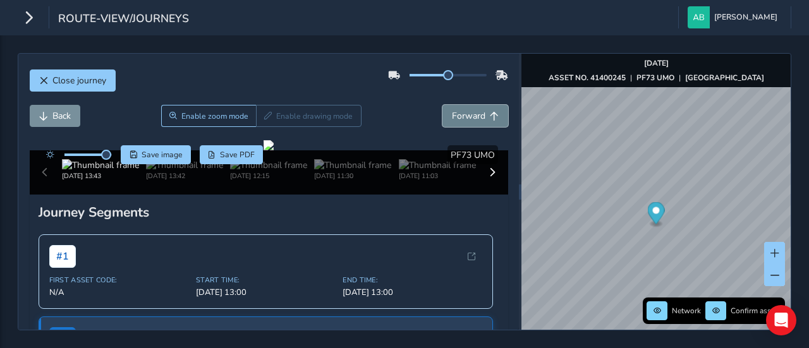
click at [457, 116] on span "Forward" at bounding box center [468, 116] width 33 height 12
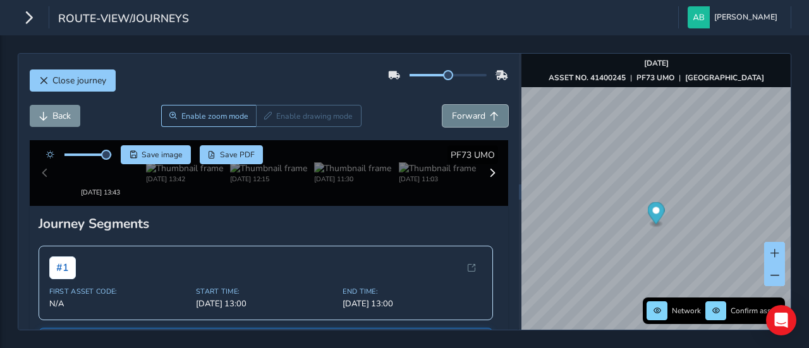
click at [457, 116] on span "Forward" at bounding box center [468, 116] width 33 height 12
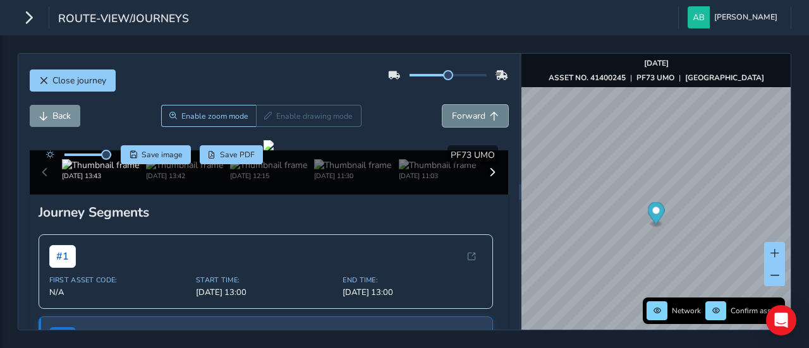
click at [457, 116] on span "Forward" at bounding box center [468, 116] width 33 height 12
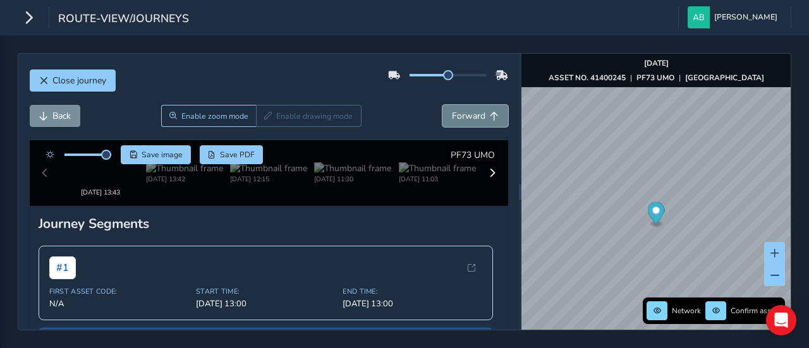
click at [457, 116] on span "Forward" at bounding box center [468, 116] width 33 height 12
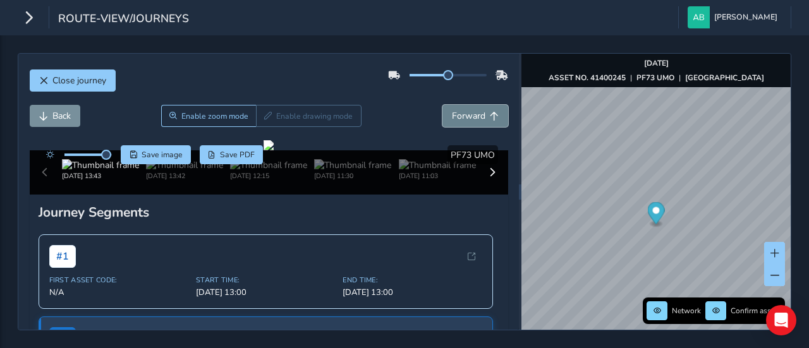
click at [457, 116] on span "Forward" at bounding box center [468, 116] width 33 height 12
click at [41, 116] on span "Back" at bounding box center [43, 116] width 9 height 9
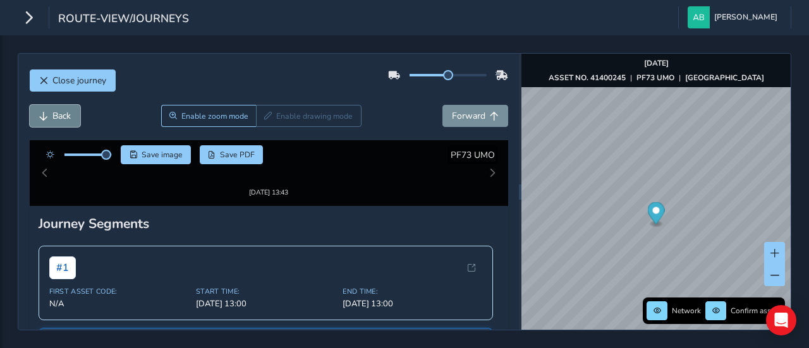
click at [41, 116] on span "Back" at bounding box center [43, 116] width 9 height 9
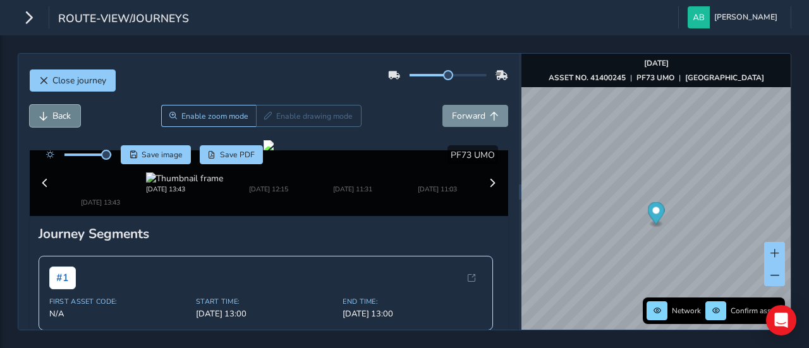
click at [41, 116] on span "Back" at bounding box center [43, 116] width 9 height 9
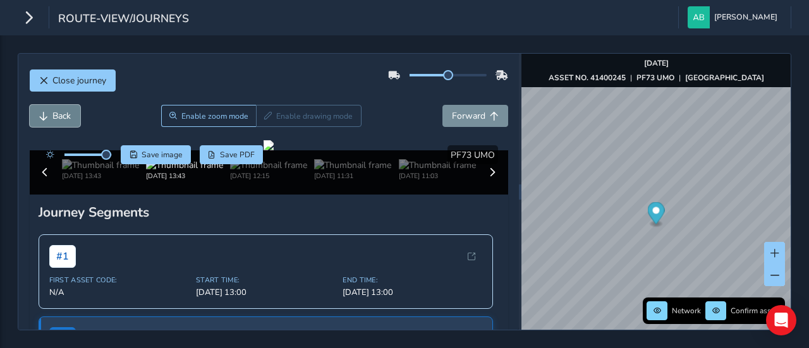
click at [41, 116] on span "Back" at bounding box center [43, 116] width 9 height 9
click at [49, 115] on button "Back" at bounding box center [55, 116] width 51 height 22
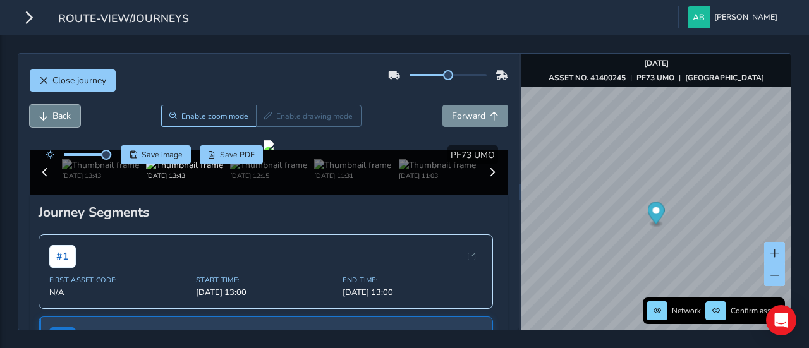
click at [49, 115] on button "Back" at bounding box center [55, 116] width 51 height 22
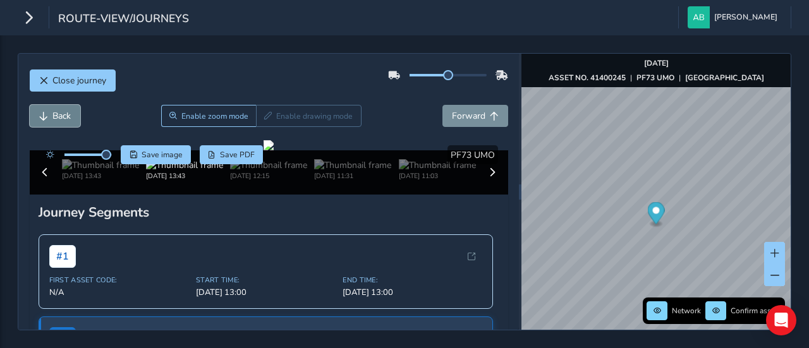
click at [49, 115] on button "Back" at bounding box center [55, 116] width 51 height 22
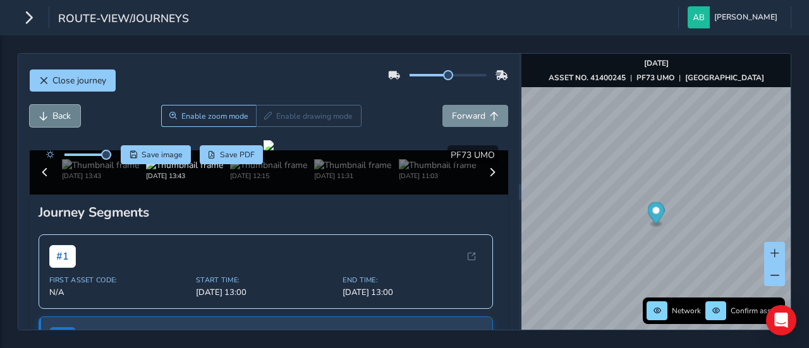
click at [49, 115] on button "Back" at bounding box center [55, 116] width 51 height 22
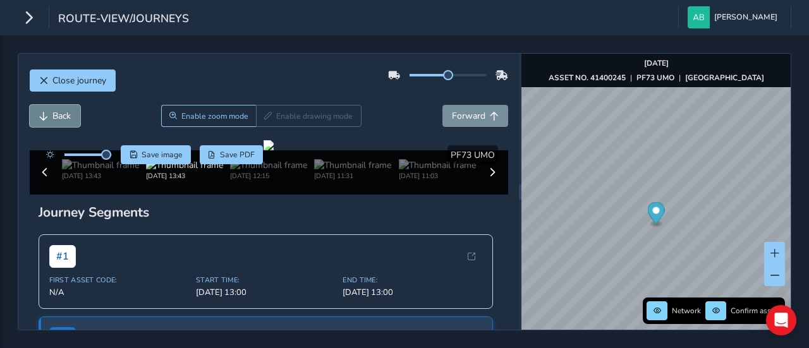
click at [49, 115] on button "Back" at bounding box center [55, 116] width 51 height 22
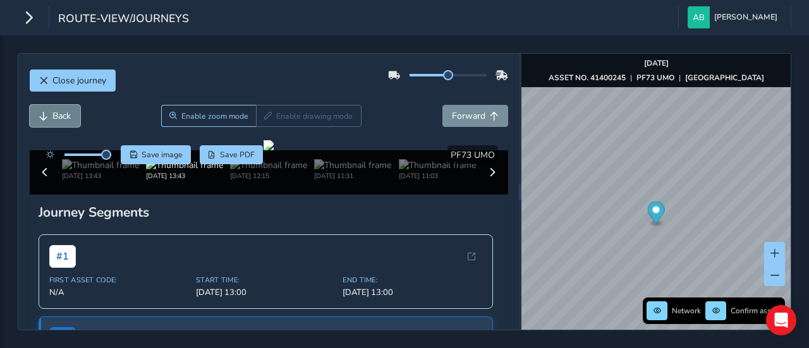
click at [49, 115] on button "Back" at bounding box center [55, 116] width 51 height 22
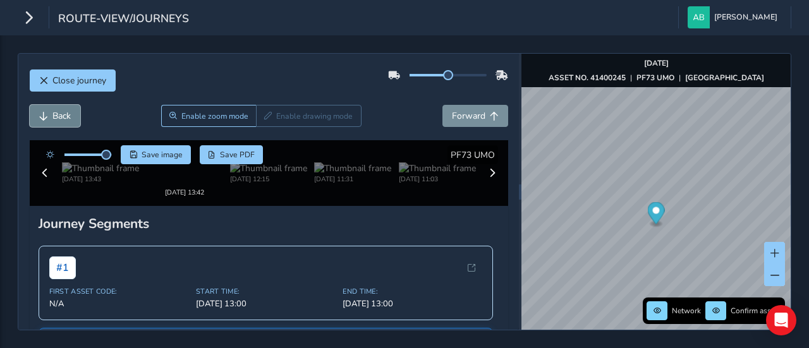
click at [49, 115] on button "Back" at bounding box center [55, 116] width 51 height 22
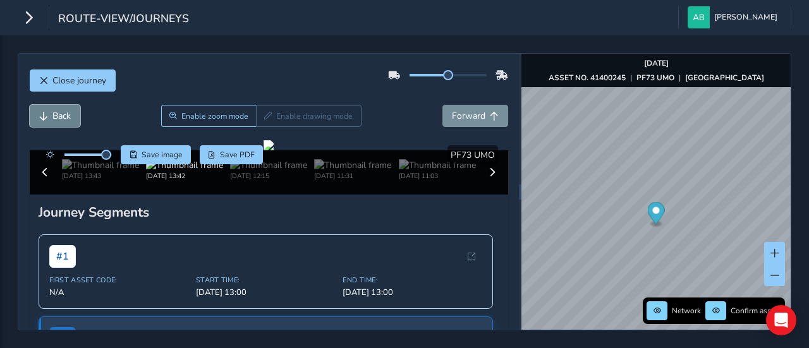
click at [49, 115] on button "Back" at bounding box center [55, 116] width 51 height 22
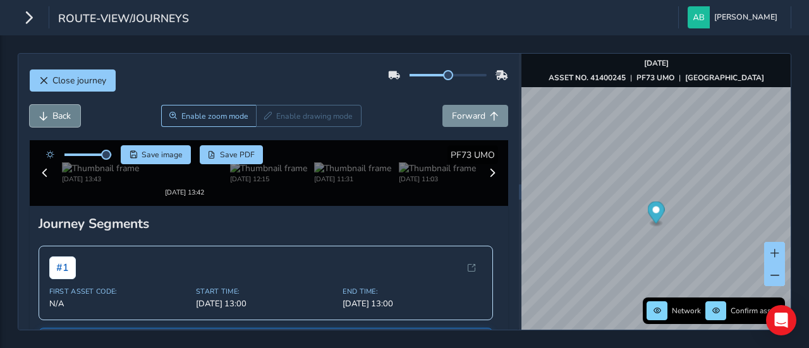
click at [49, 115] on button "Back" at bounding box center [55, 116] width 51 height 22
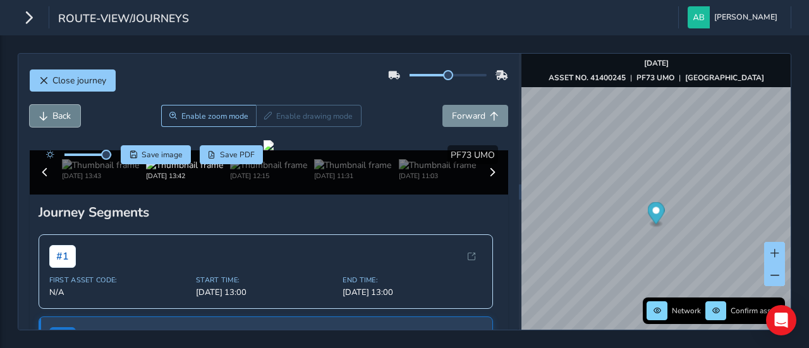
click at [49, 115] on button "Back" at bounding box center [55, 116] width 51 height 22
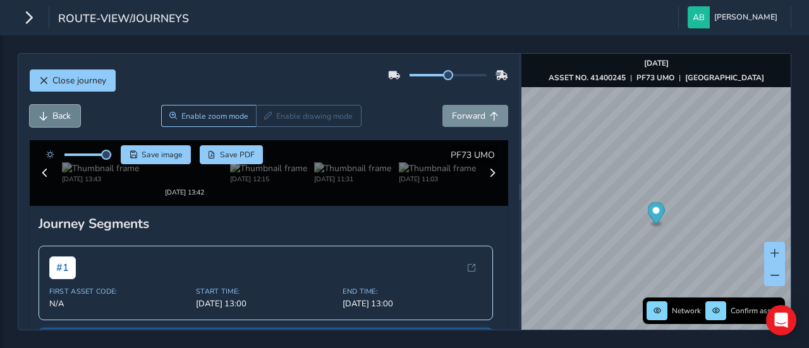
click at [49, 115] on button "Back" at bounding box center [55, 116] width 51 height 22
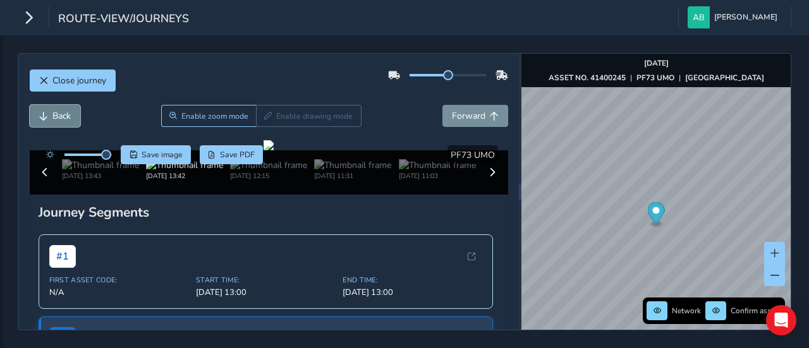
click at [49, 115] on button "Back" at bounding box center [55, 116] width 51 height 22
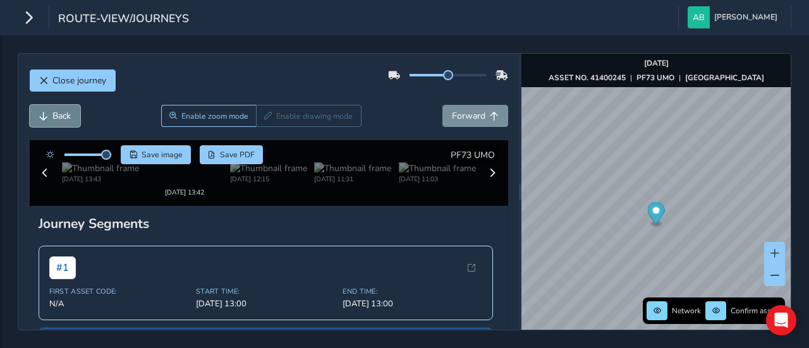
click at [49, 115] on button "Back" at bounding box center [55, 116] width 51 height 22
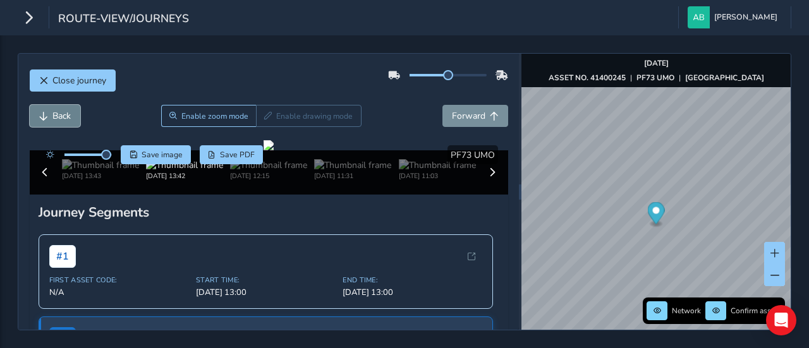
click at [49, 115] on button "Back" at bounding box center [55, 116] width 51 height 22
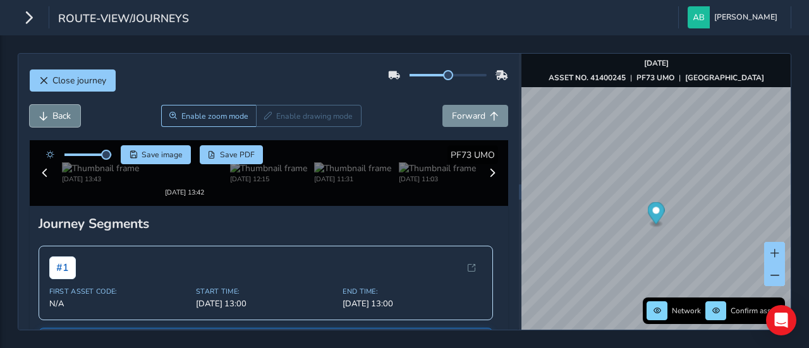
click at [49, 115] on button "Back" at bounding box center [55, 116] width 51 height 22
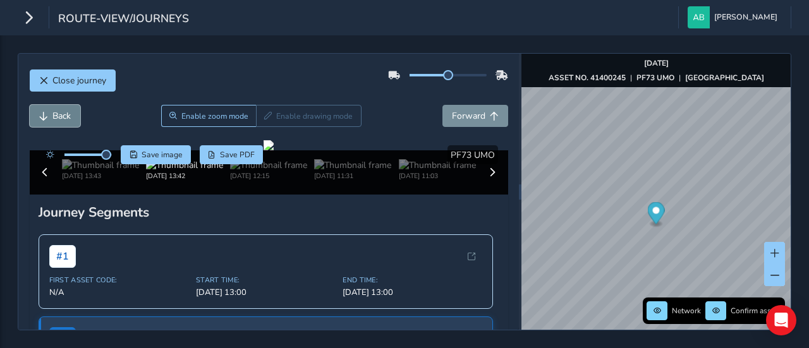
click at [49, 115] on button "Back" at bounding box center [55, 116] width 51 height 22
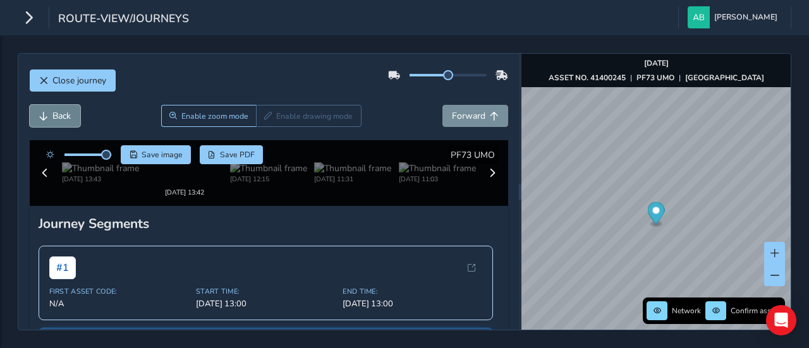
click at [49, 115] on button "Back" at bounding box center [55, 116] width 51 height 22
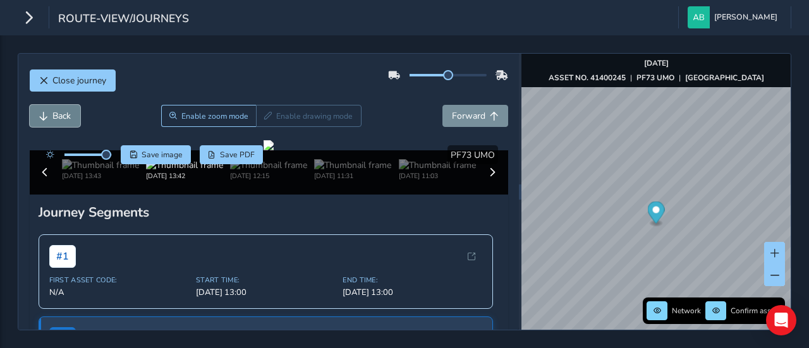
click at [49, 115] on button "Back" at bounding box center [55, 116] width 51 height 22
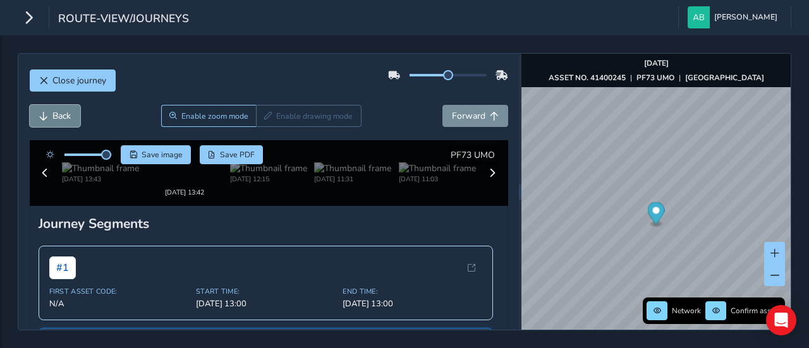
click at [49, 115] on button "Back" at bounding box center [55, 116] width 51 height 22
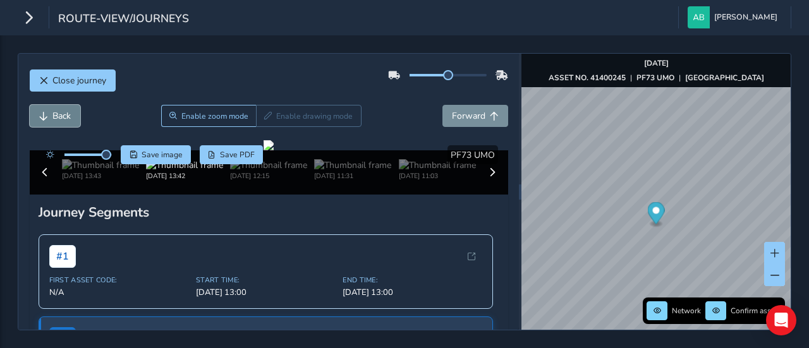
click at [49, 115] on button "Back" at bounding box center [55, 116] width 51 height 22
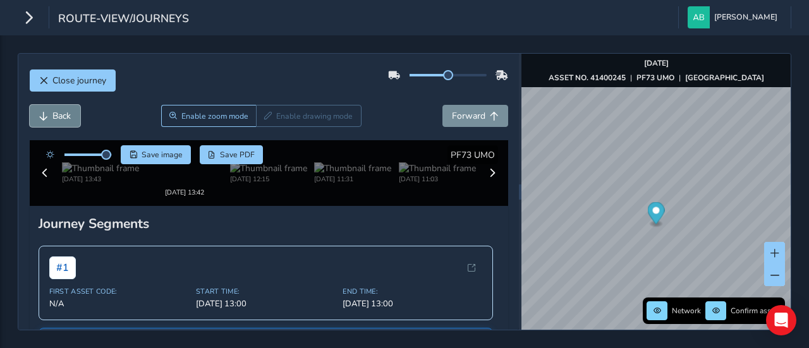
click at [49, 115] on button "Back" at bounding box center [55, 116] width 51 height 22
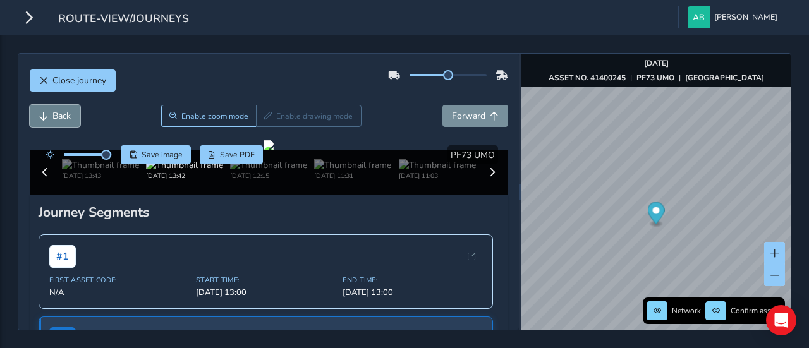
click at [49, 115] on button "Back" at bounding box center [55, 116] width 51 height 22
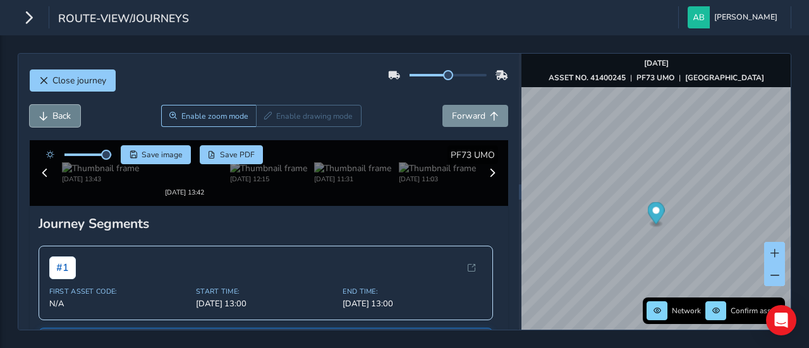
click at [49, 115] on button "Back" at bounding box center [55, 116] width 51 height 22
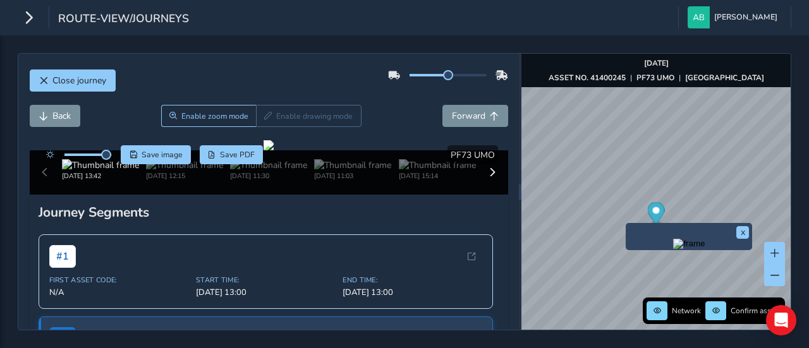
click at [627, 227] on div "x Network Confirm assets [DATE] ASSET NO. 41400245 | PF73 UMO | [GEOGRAPHIC_DAT…" at bounding box center [655, 192] width 269 height 276
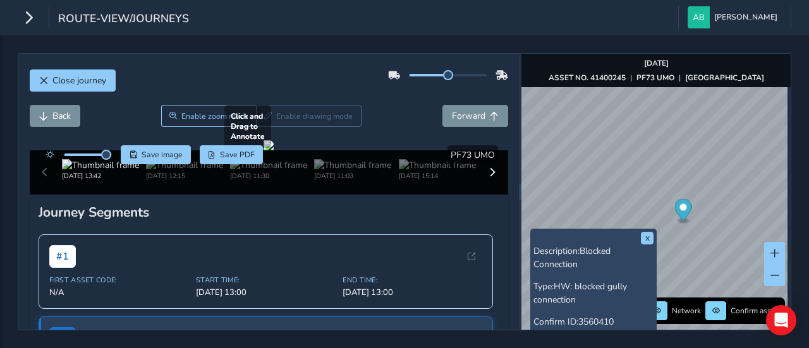
click at [274, 150] on div at bounding box center [268, 145] width 10 height 10
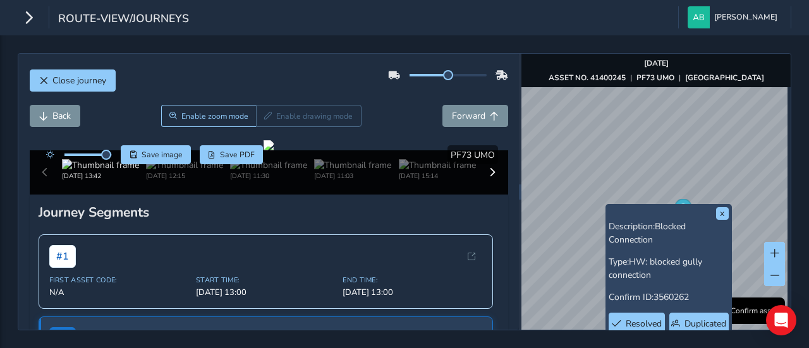
click at [730, 205] on div "x Description: Blocked Connection Type: HW: blocked gully connection Confirm ID…" at bounding box center [668, 284] width 126 height 160
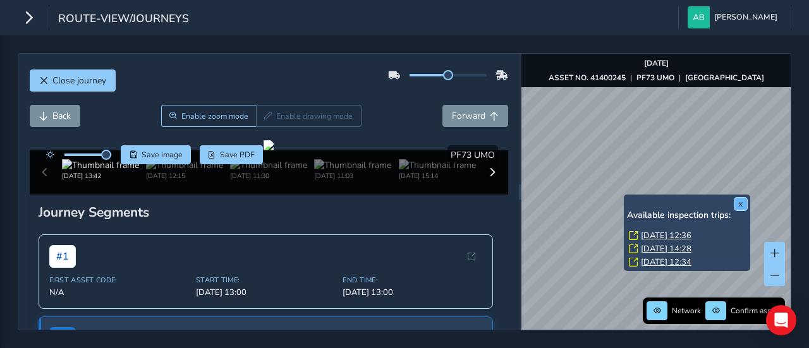
click at [745, 198] on button "x" at bounding box center [740, 204] width 13 height 13
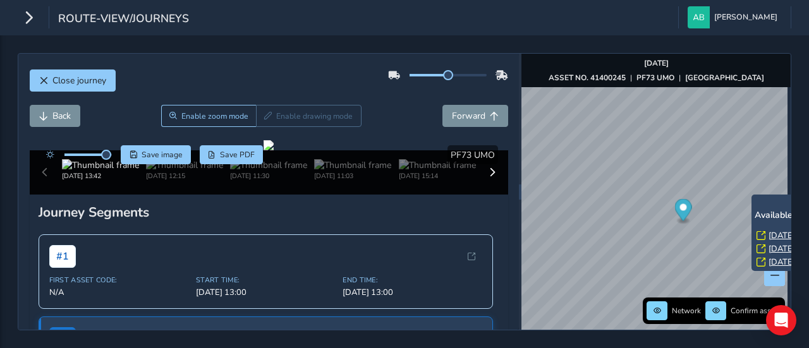
click at [754, 195] on div "x Available inspection trips: [DATE] 12:36 [DATE] 14:28 [DATE] 12:34" at bounding box center [814, 233] width 126 height 76
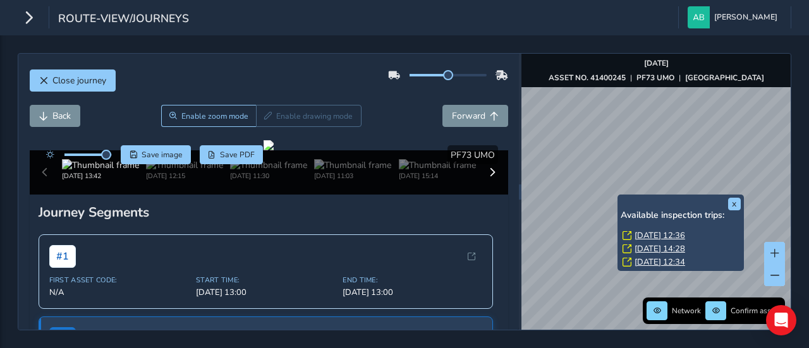
click at [685, 235] on link "[DATE] 12:36" at bounding box center [659, 235] width 51 height 11
